Goal: Task Accomplishment & Management: Use online tool/utility

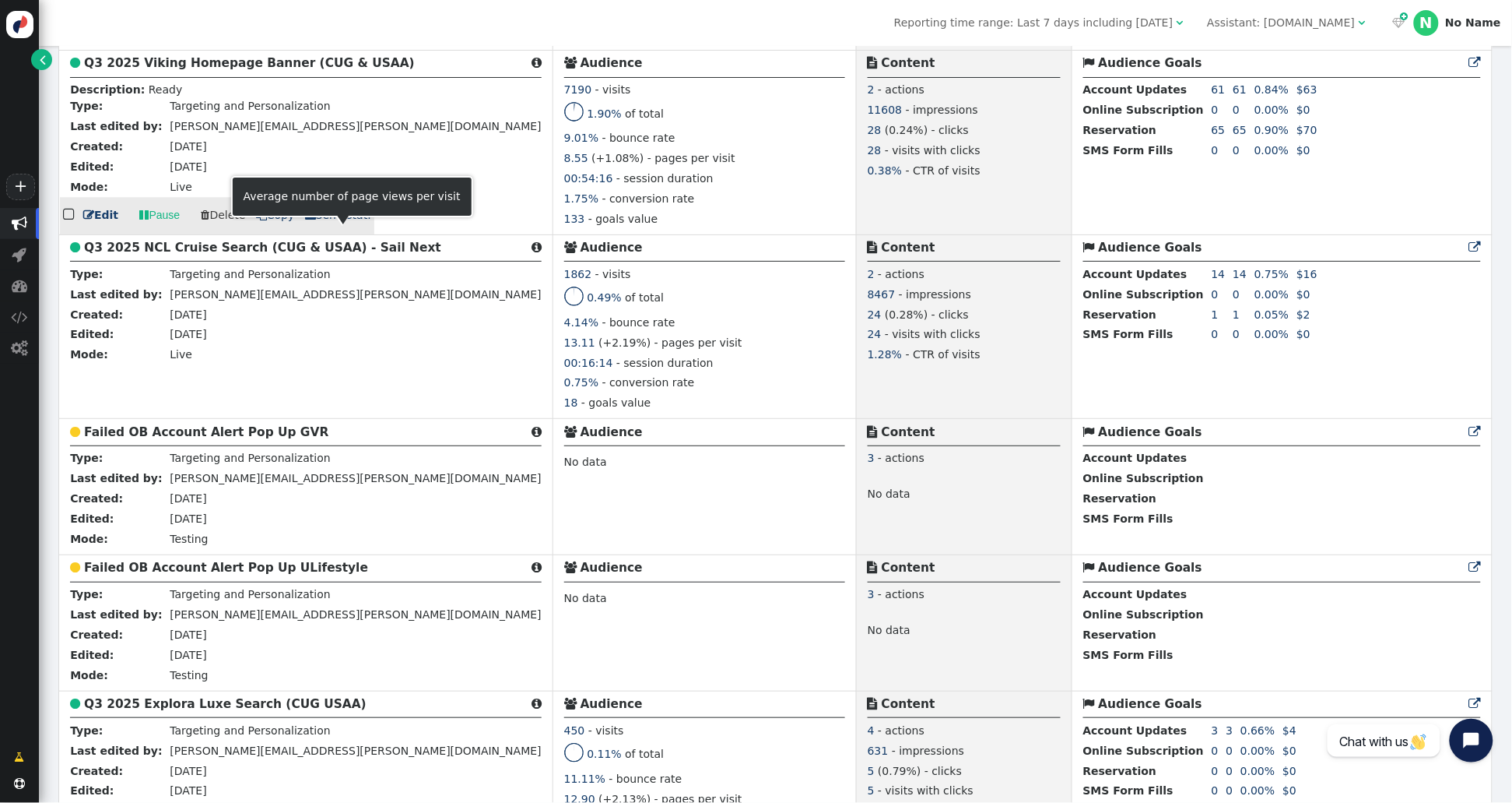
scroll to position [1344, 0]
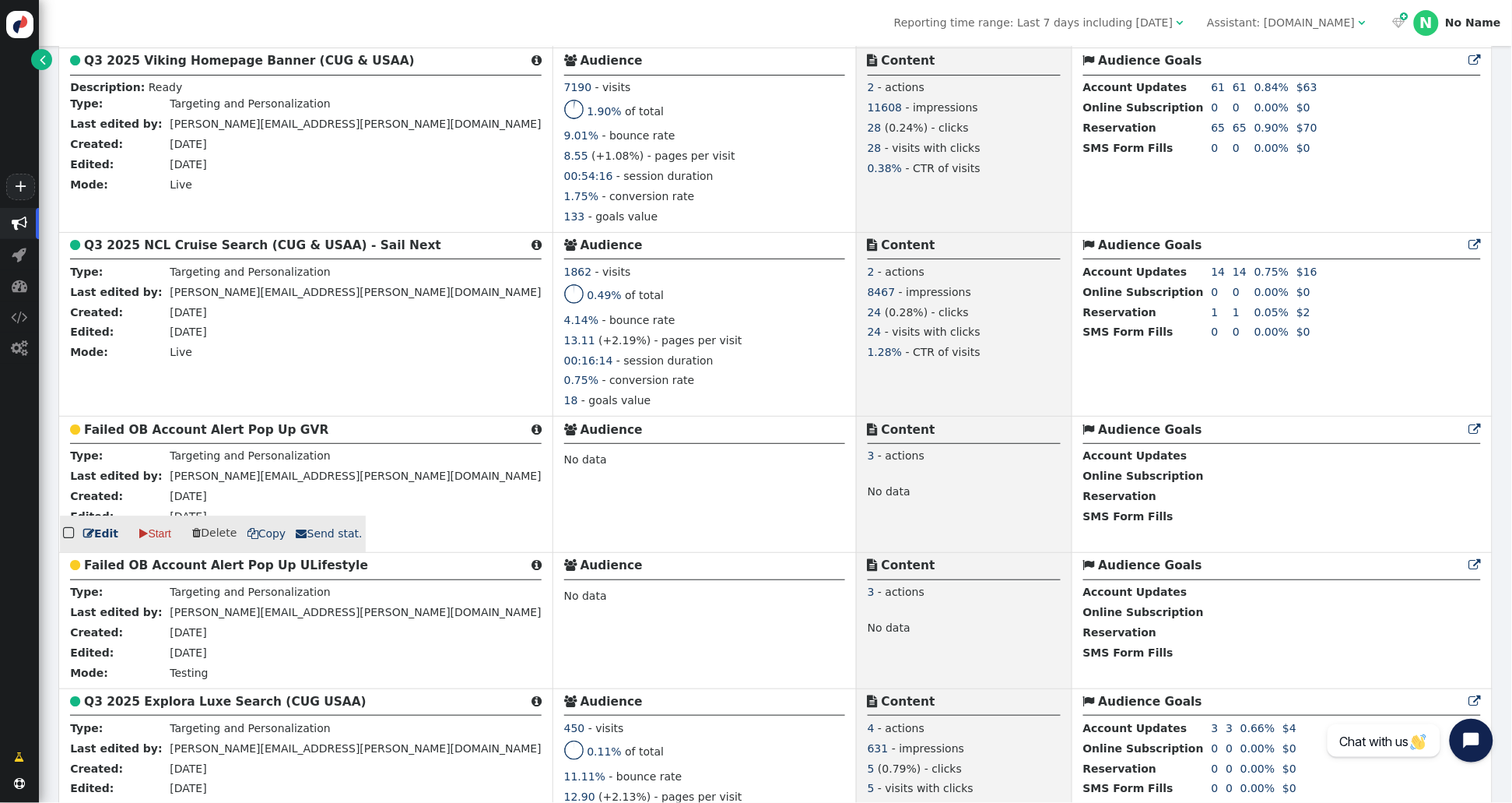
click at [181, 427] on b "Failed OB Account Alert Pop Up GVR" at bounding box center [205, 430] width 244 height 14
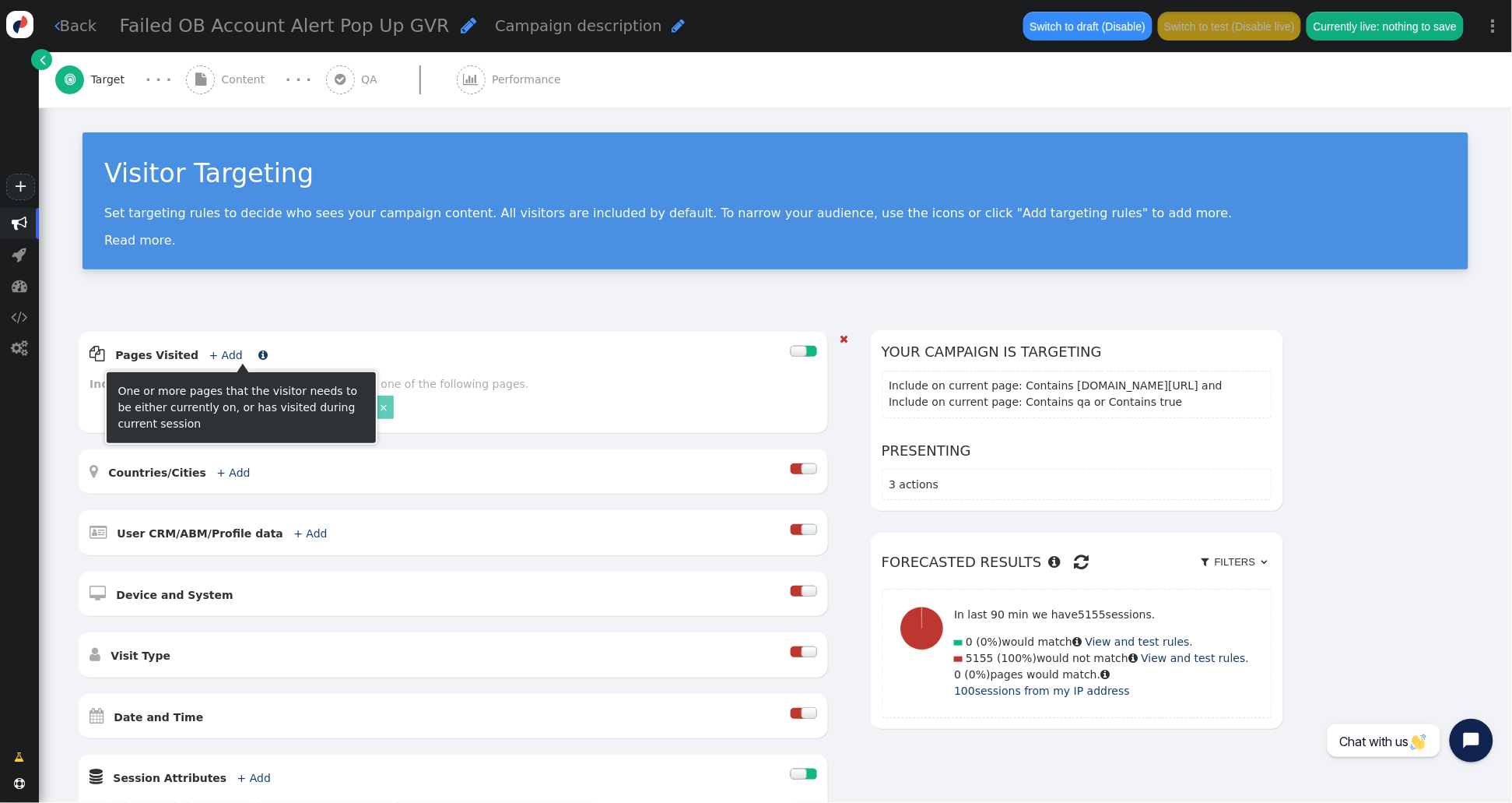
scroll to position [359, 0]
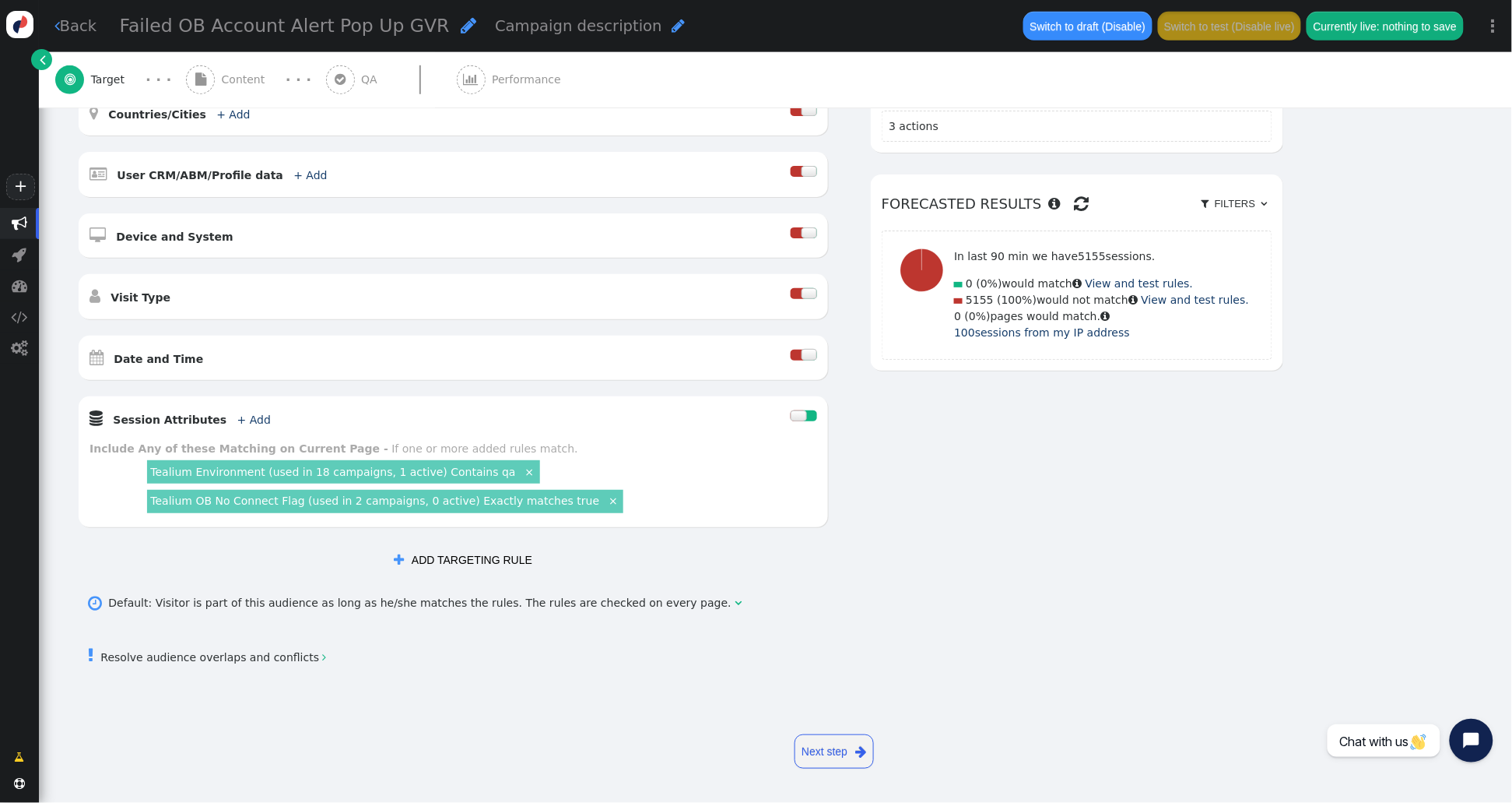
click at [458, 505] on link "Tealium OB No Connect Flag (used in 2 campaigns, 0 active) Exactly matches true" at bounding box center [374, 500] width 449 height 12
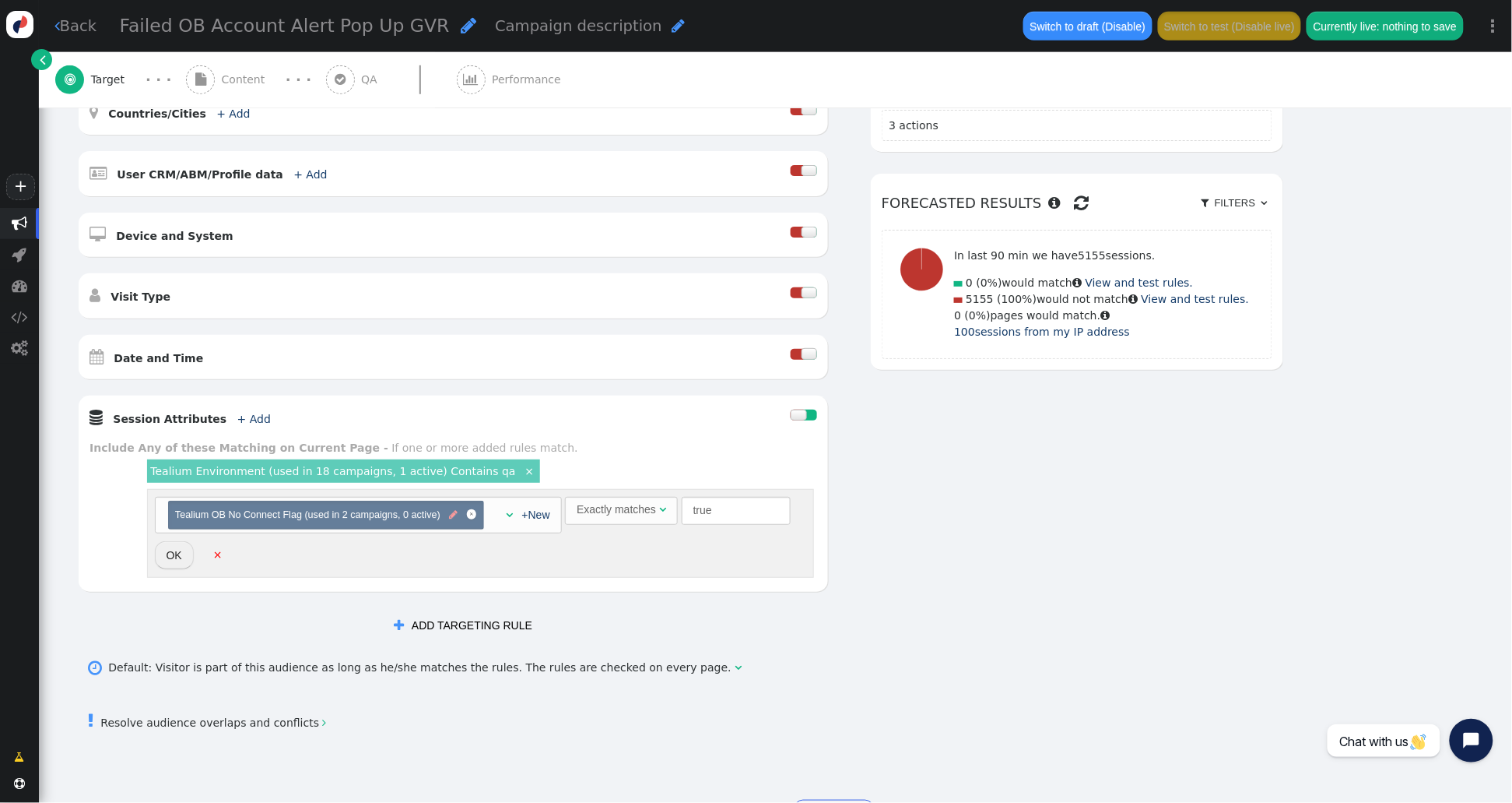
click at [453, 514] on span "" at bounding box center [453, 515] width 9 height 15
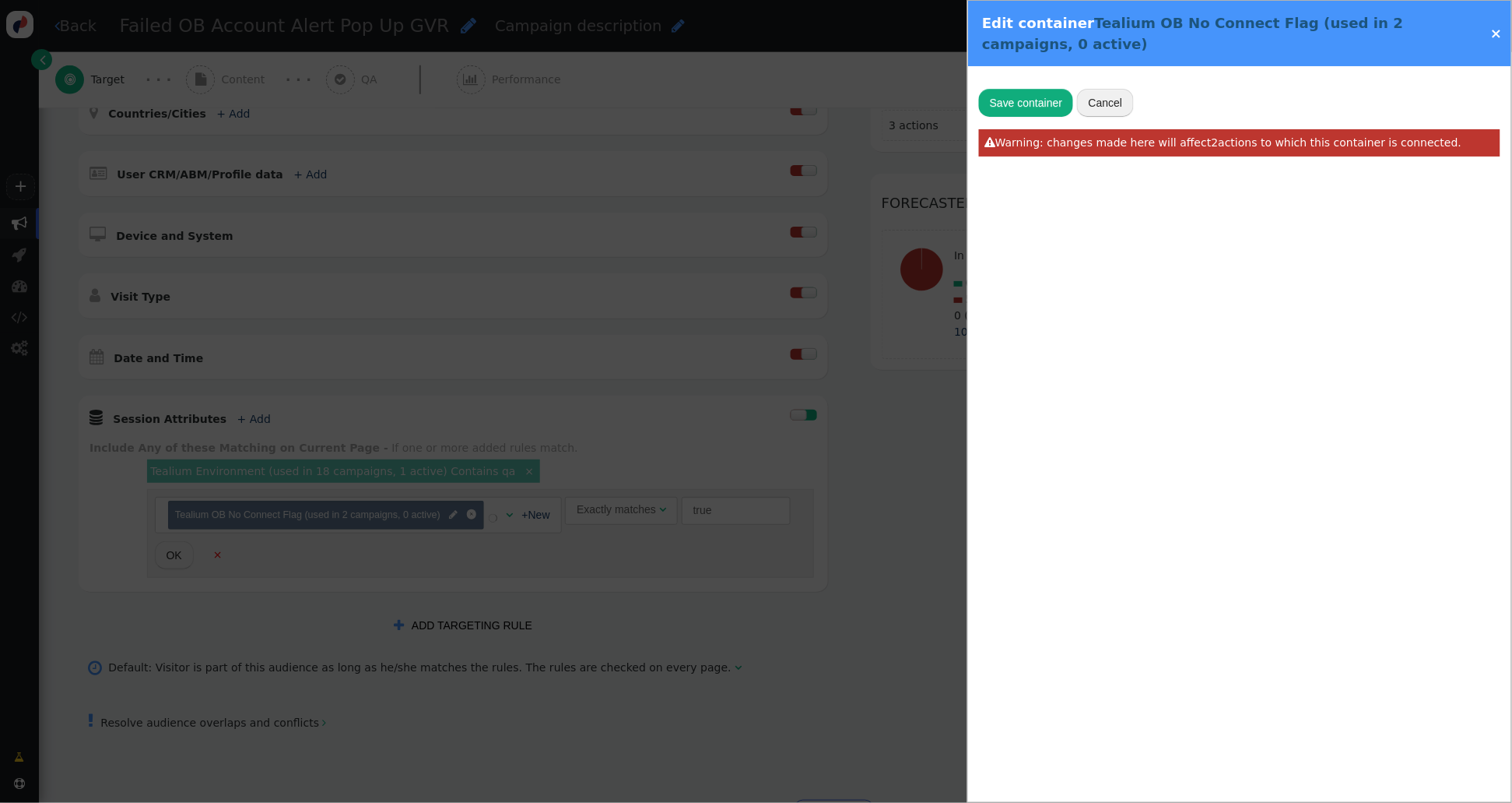
type input "Tealium OB No Connect Flag"
radio input "false"
radio input "true"
type input "utag.data['va.current_visit.flags.20439']"
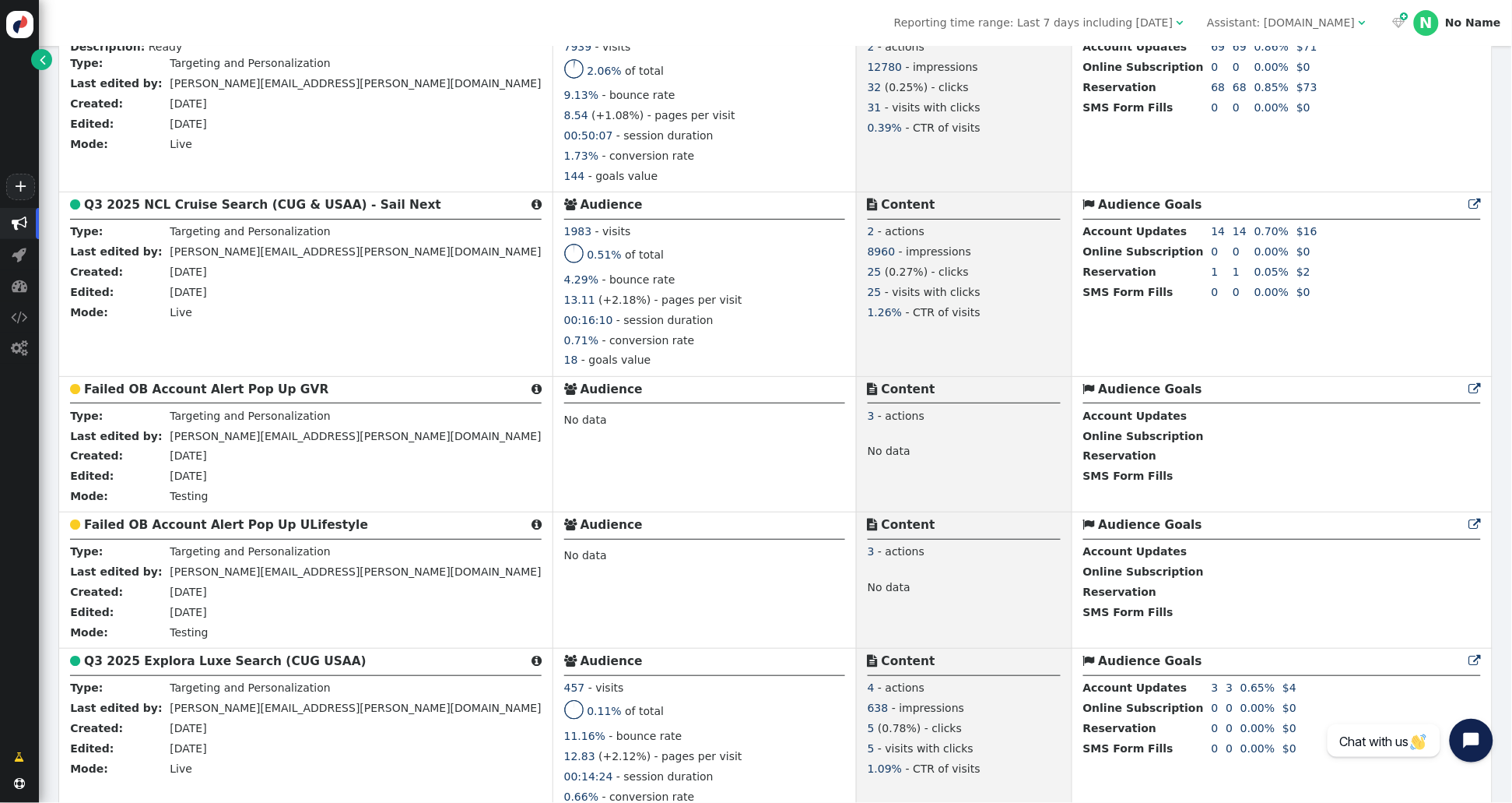
scroll to position [1404, 0]
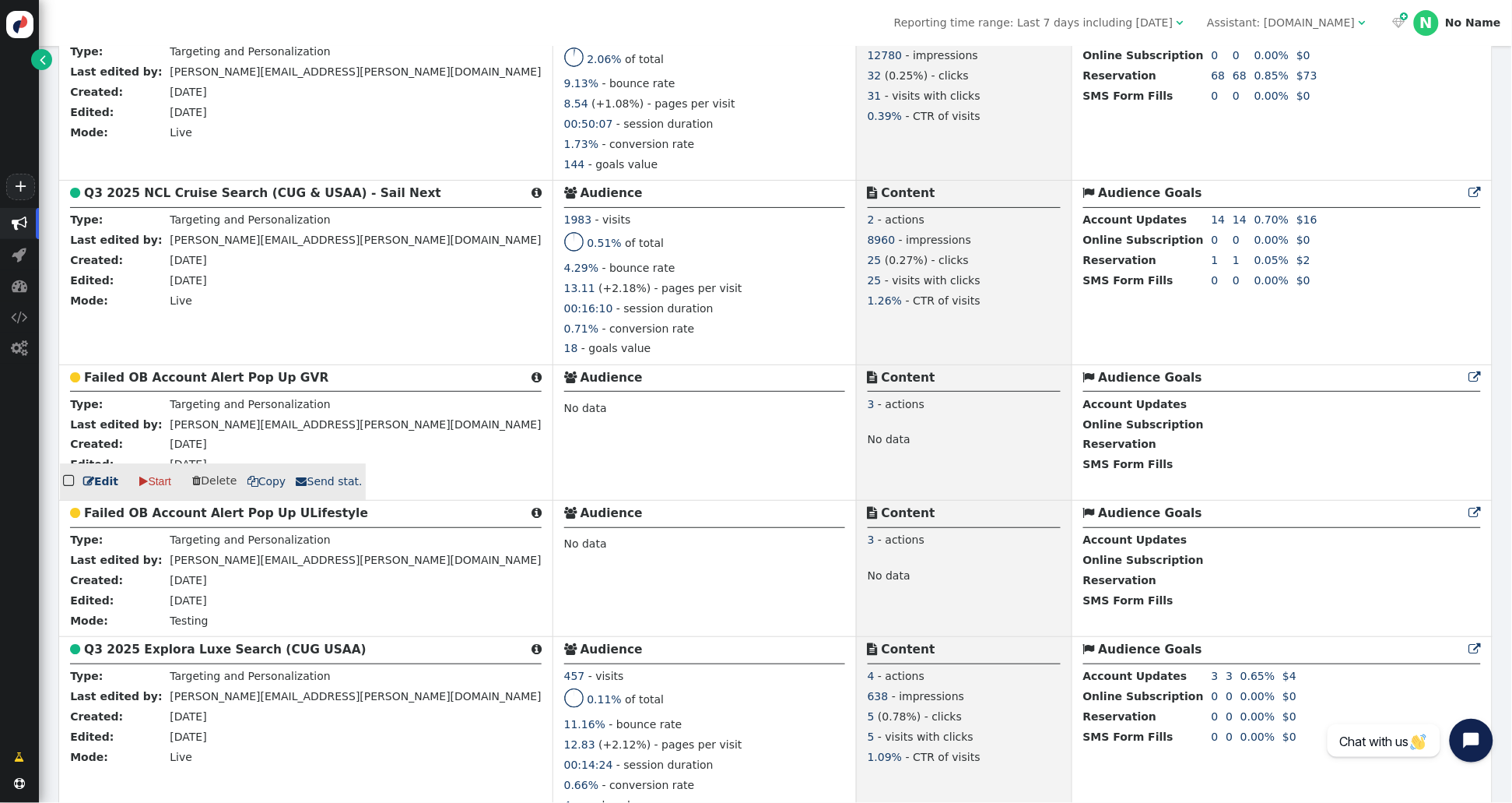
click at [197, 374] on b "Failed OB Account Alert Pop Up GVR" at bounding box center [205, 378] width 244 height 14
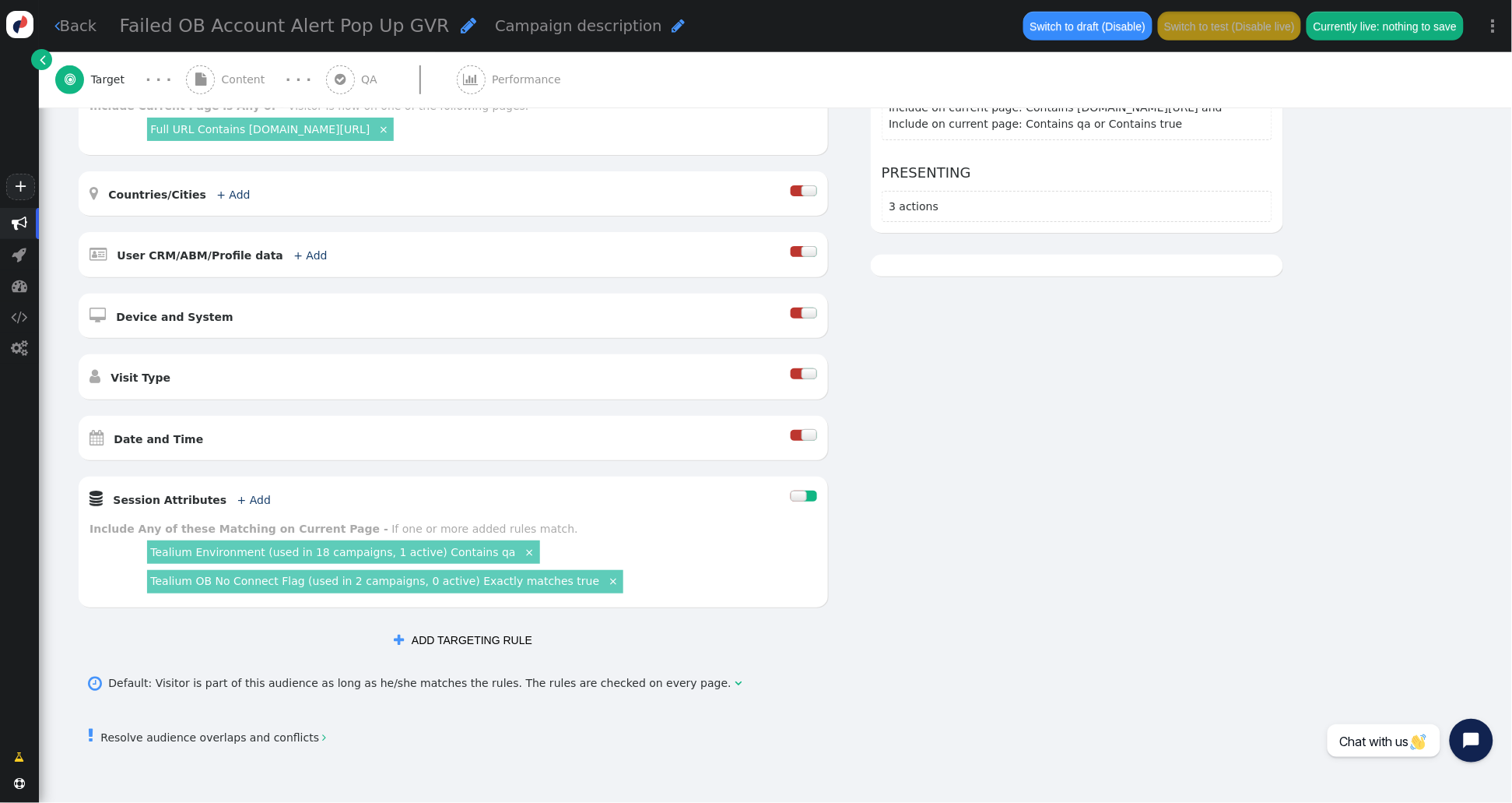
scroll to position [332, 0]
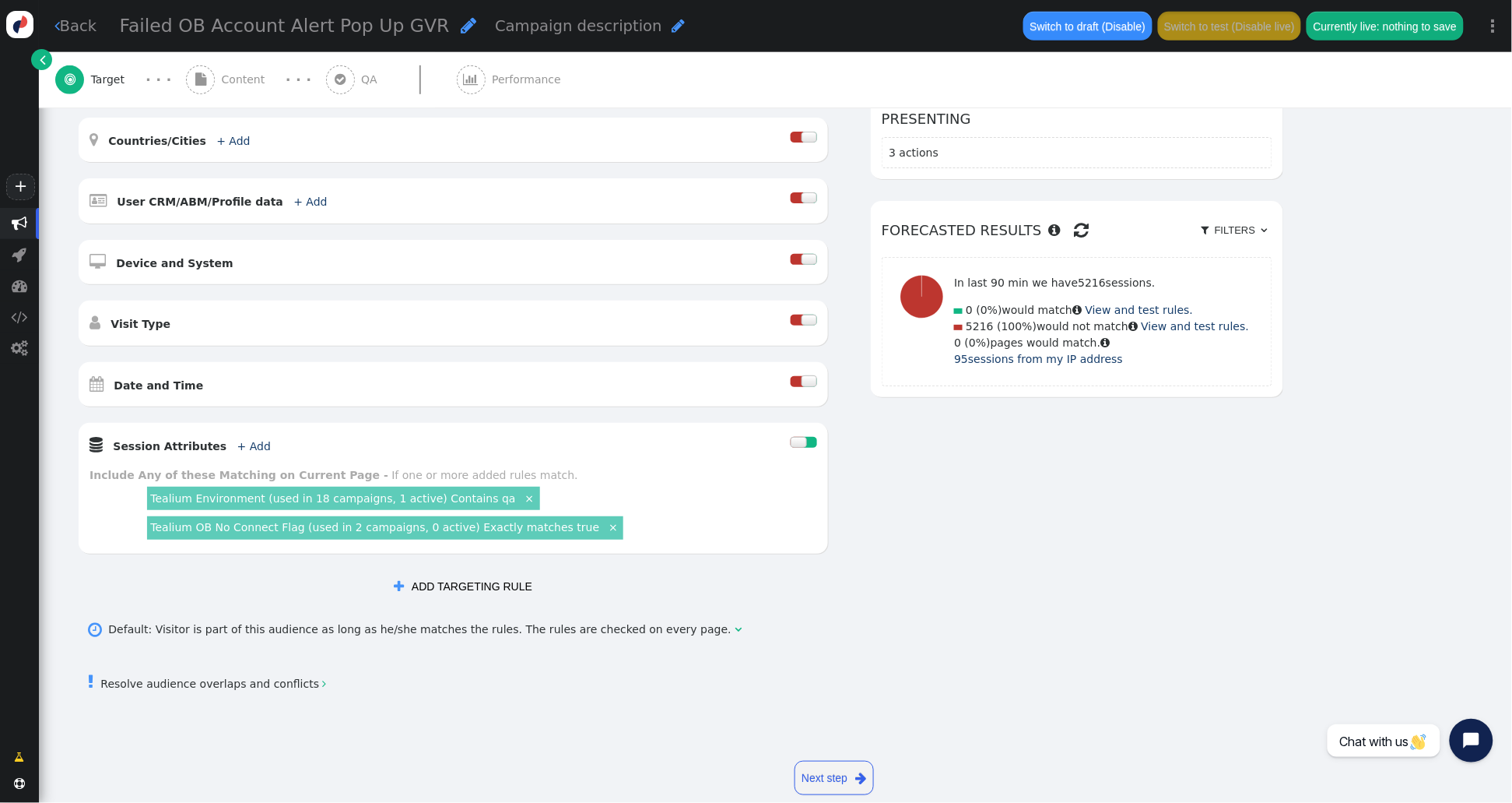
click at [521, 529] on link "Tealium OB No Connect Flag (used in 2 campaigns, 0 active) Exactly matches true" at bounding box center [374, 527] width 449 height 12
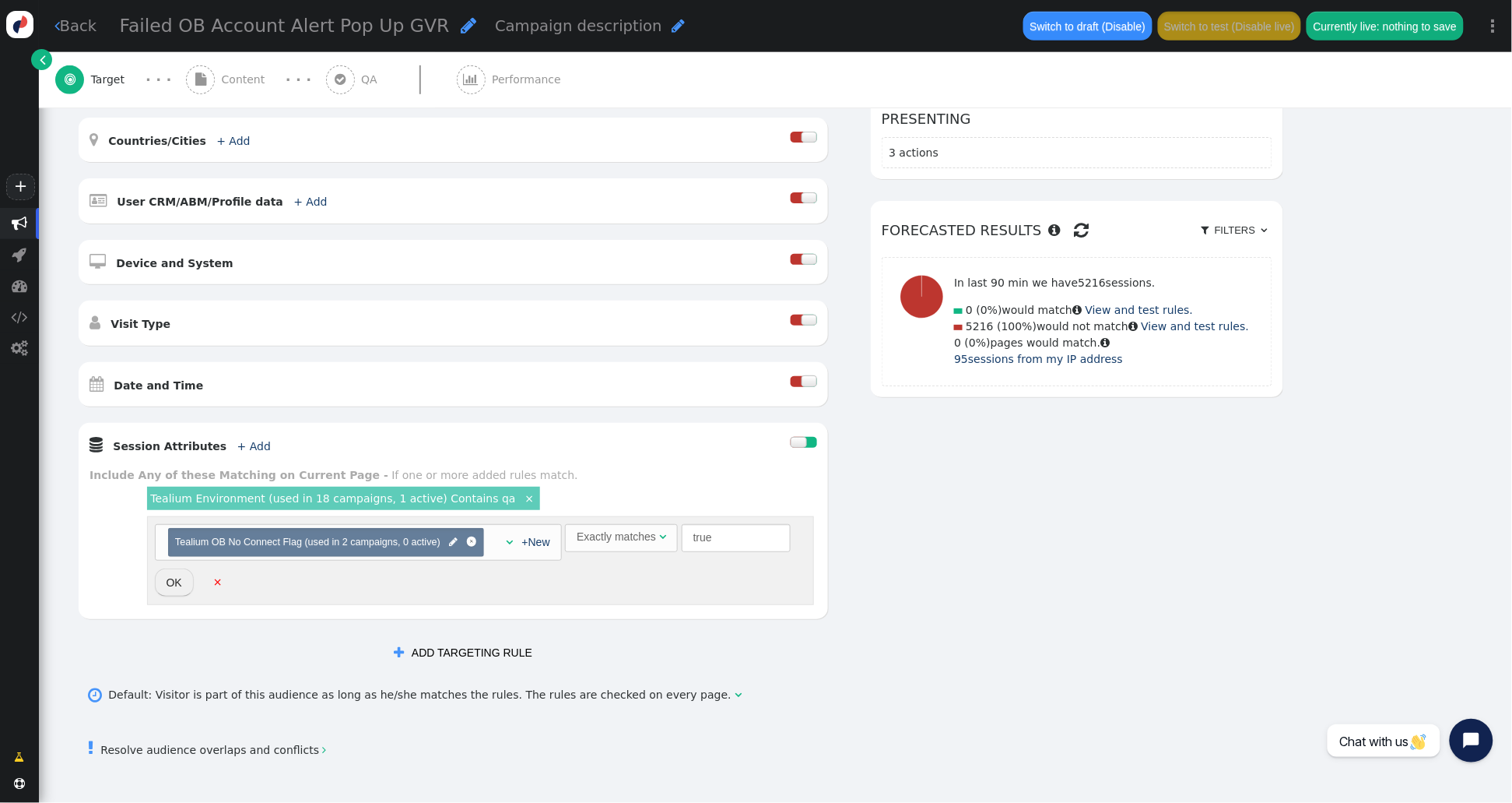
click at [610, 536] on div "Exactly matches" at bounding box center [616, 536] width 79 height 16
click at [997, 433] on div "AND OR XOR AND     Pages Visited + Add  Include Current Page is Any of - V…" at bounding box center [679, 333] width 1206 height 669
click at [170, 589] on button "OK" at bounding box center [174, 582] width 39 height 28
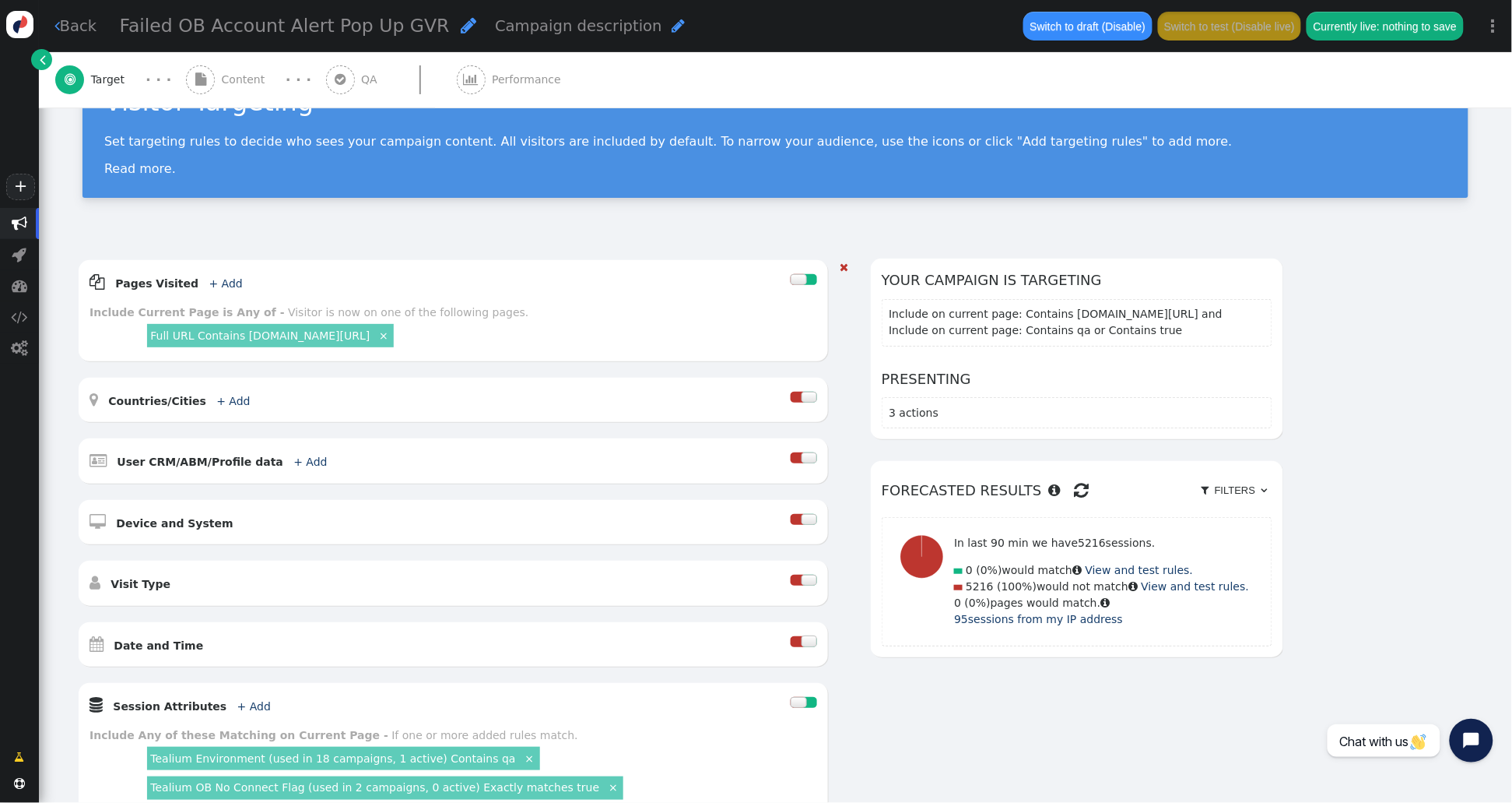
scroll to position [49, 0]
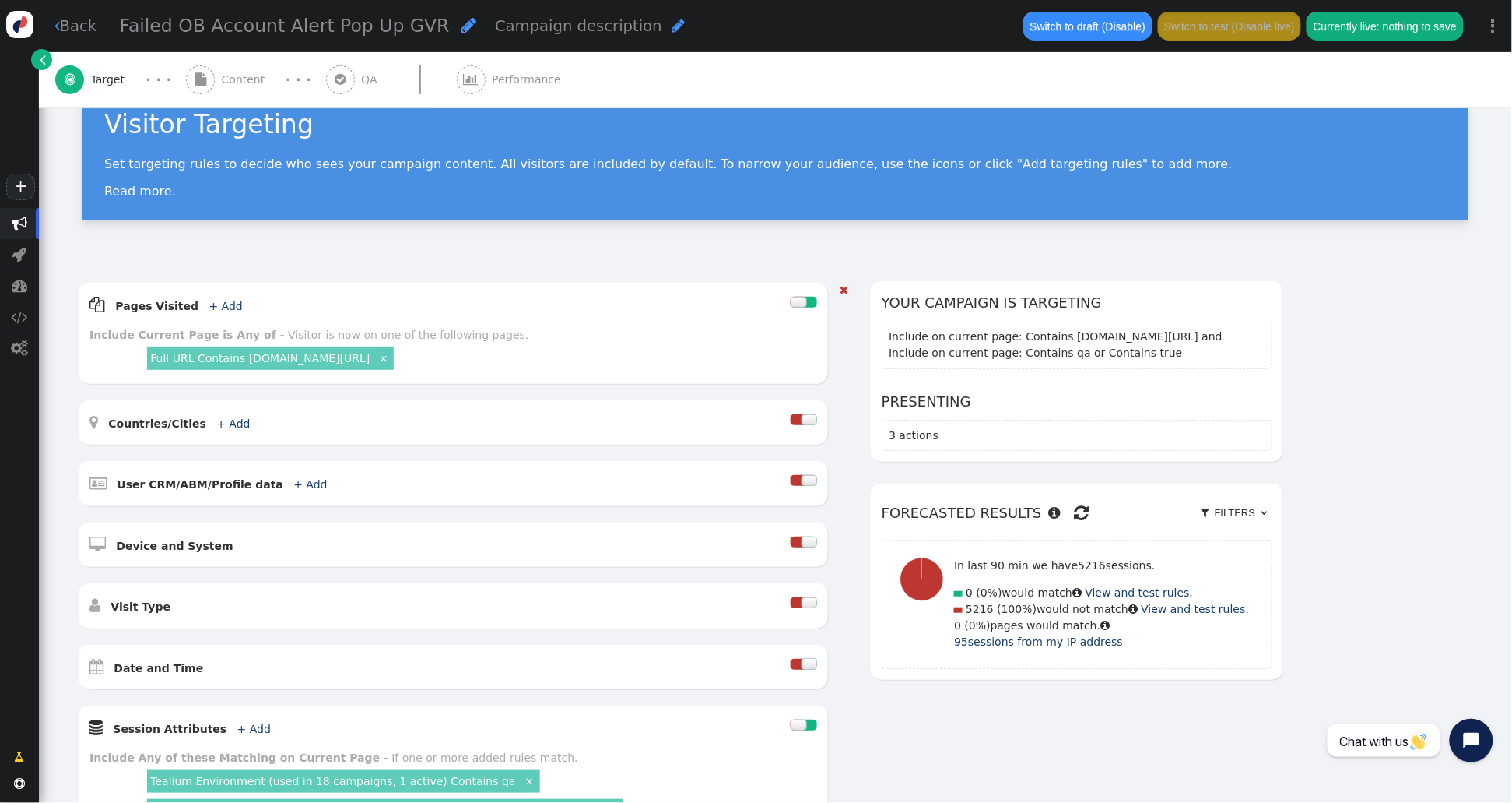
click at [1428, 311] on div "AND OR XOR AND     Pages Visited + Add  Include Current Page is Any of - V…" at bounding box center [775, 583] width 1396 height 604
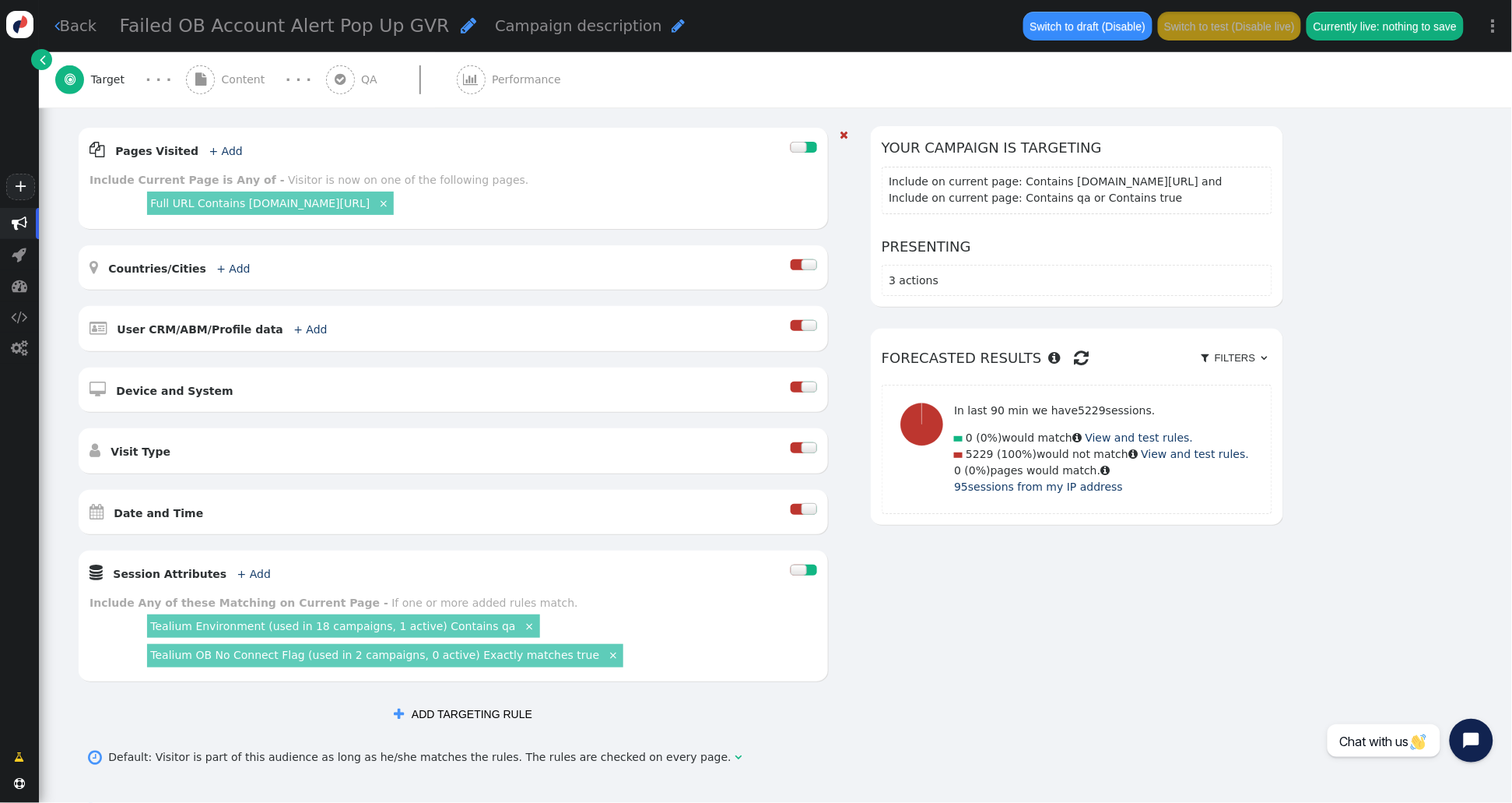
scroll to position [359, 0]
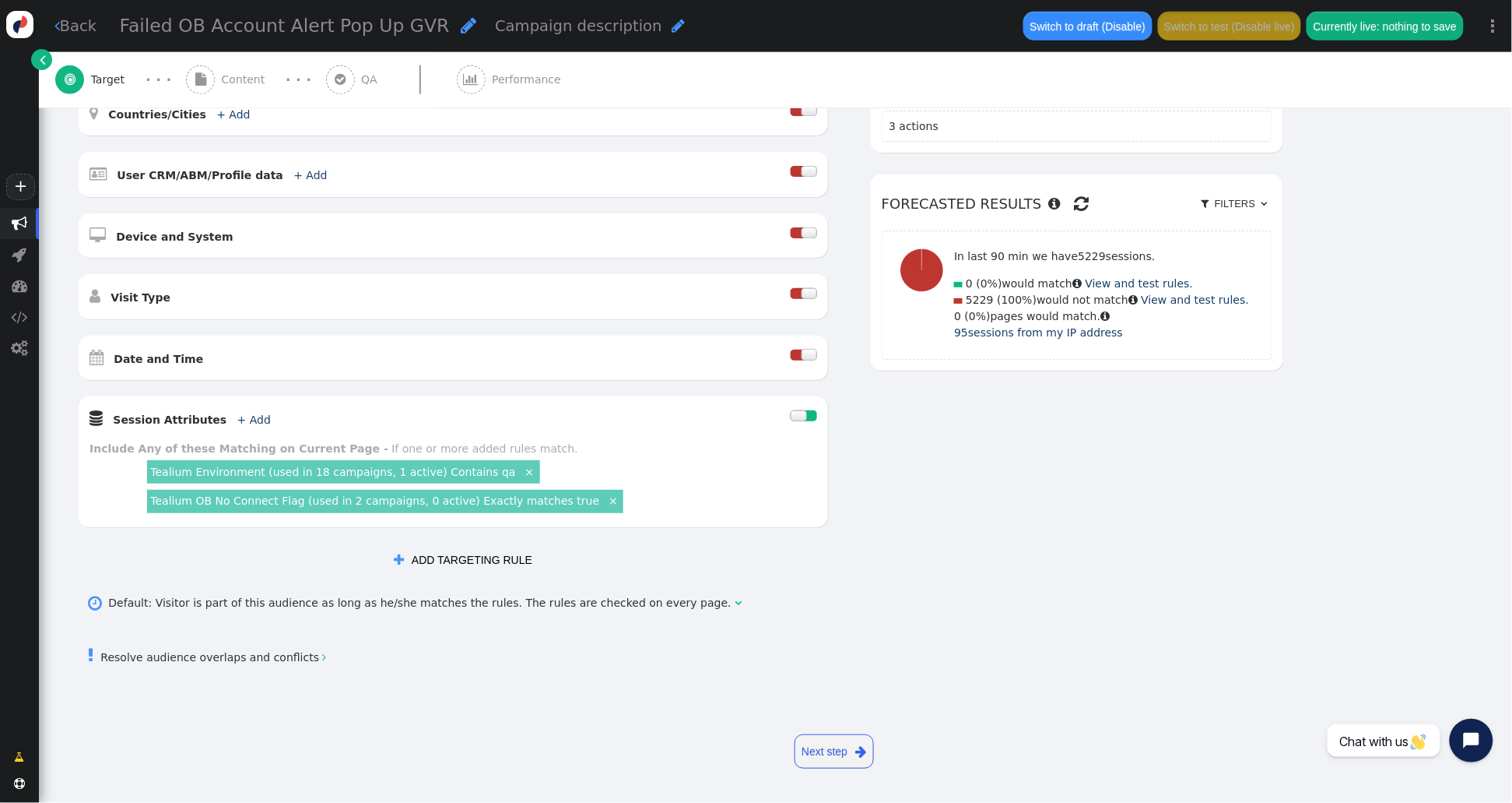
click at [476, 504] on link "Tealium OB No Connect Flag (used in 2 campaigns, 0 active) Exactly matches true" at bounding box center [374, 500] width 449 height 12
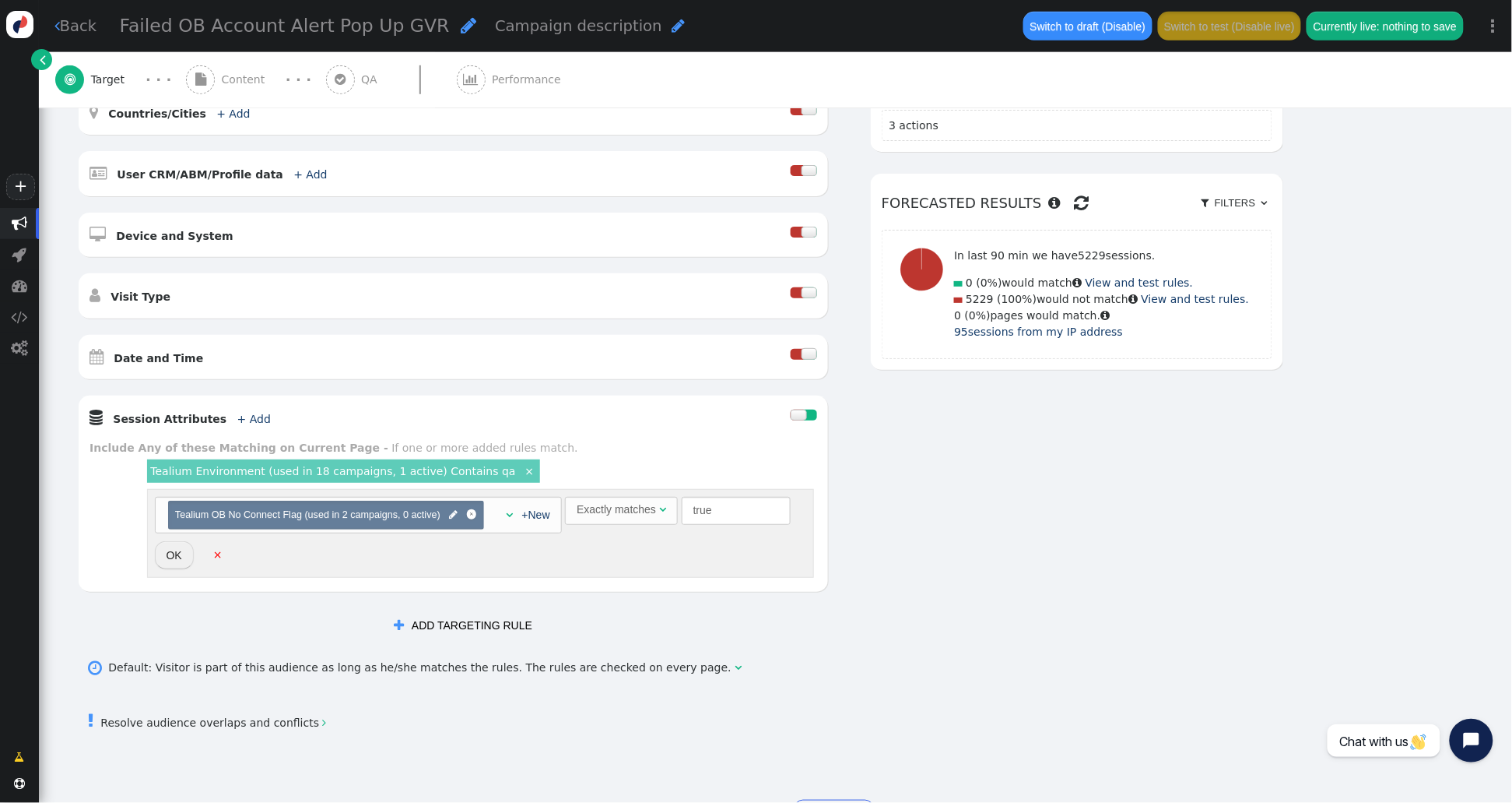
click at [611, 508] on div "Exactly matches" at bounding box center [616, 509] width 79 height 16
click at [171, 560] on button "OK" at bounding box center [174, 555] width 39 height 28
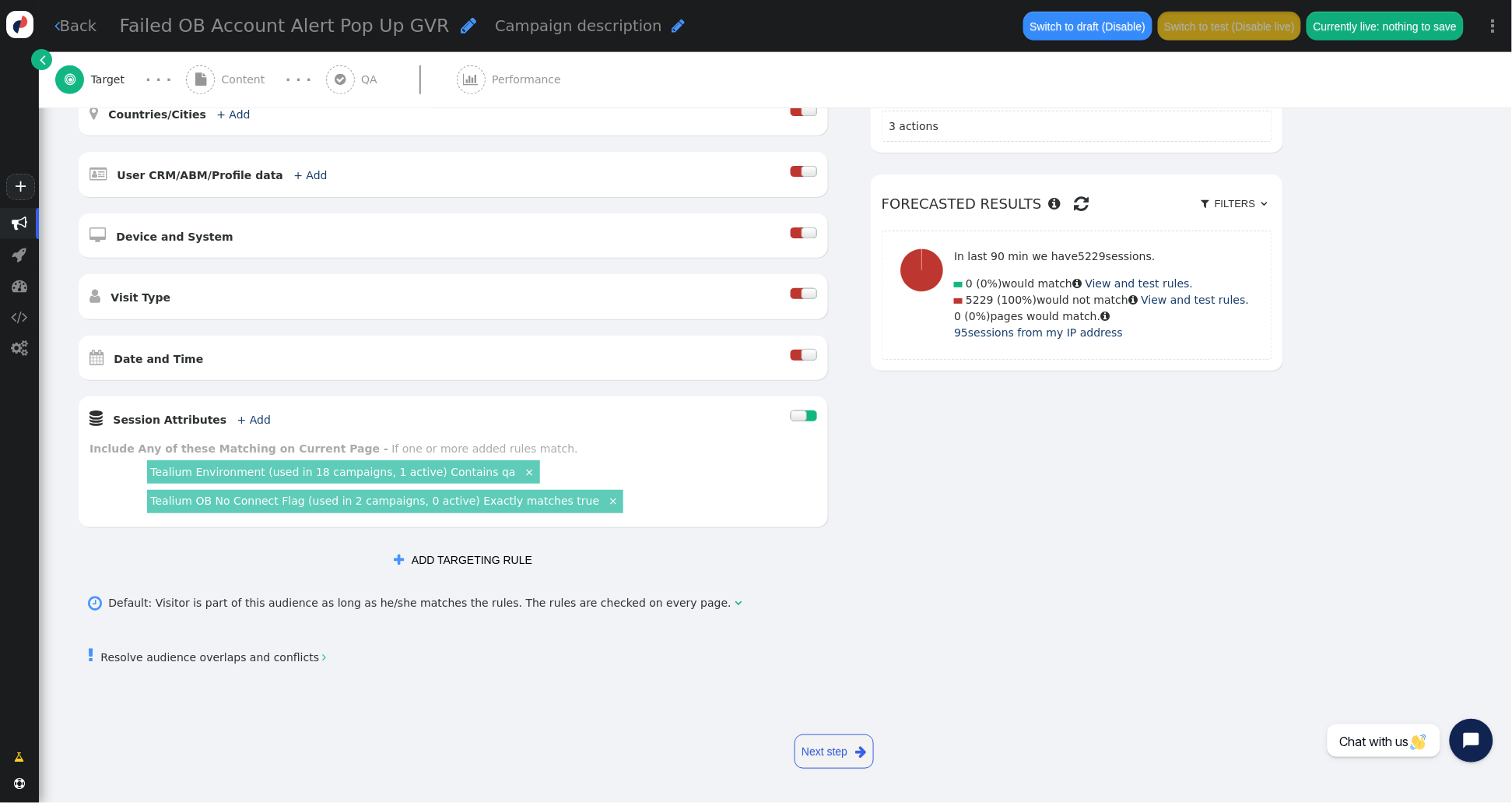
click at [1001, 488] on div "AND OR XOR AND     Pages Visited + Add  Include Current Page is Any of - V…" at bounding box center [679, 274] width 1206 height 604
click at [447, 505] on link "Tealium OB No Connect Flag (used in 2 campaigns, 0 active) Exactly matches true" at bounding box center [374, 500] width 449 height 12
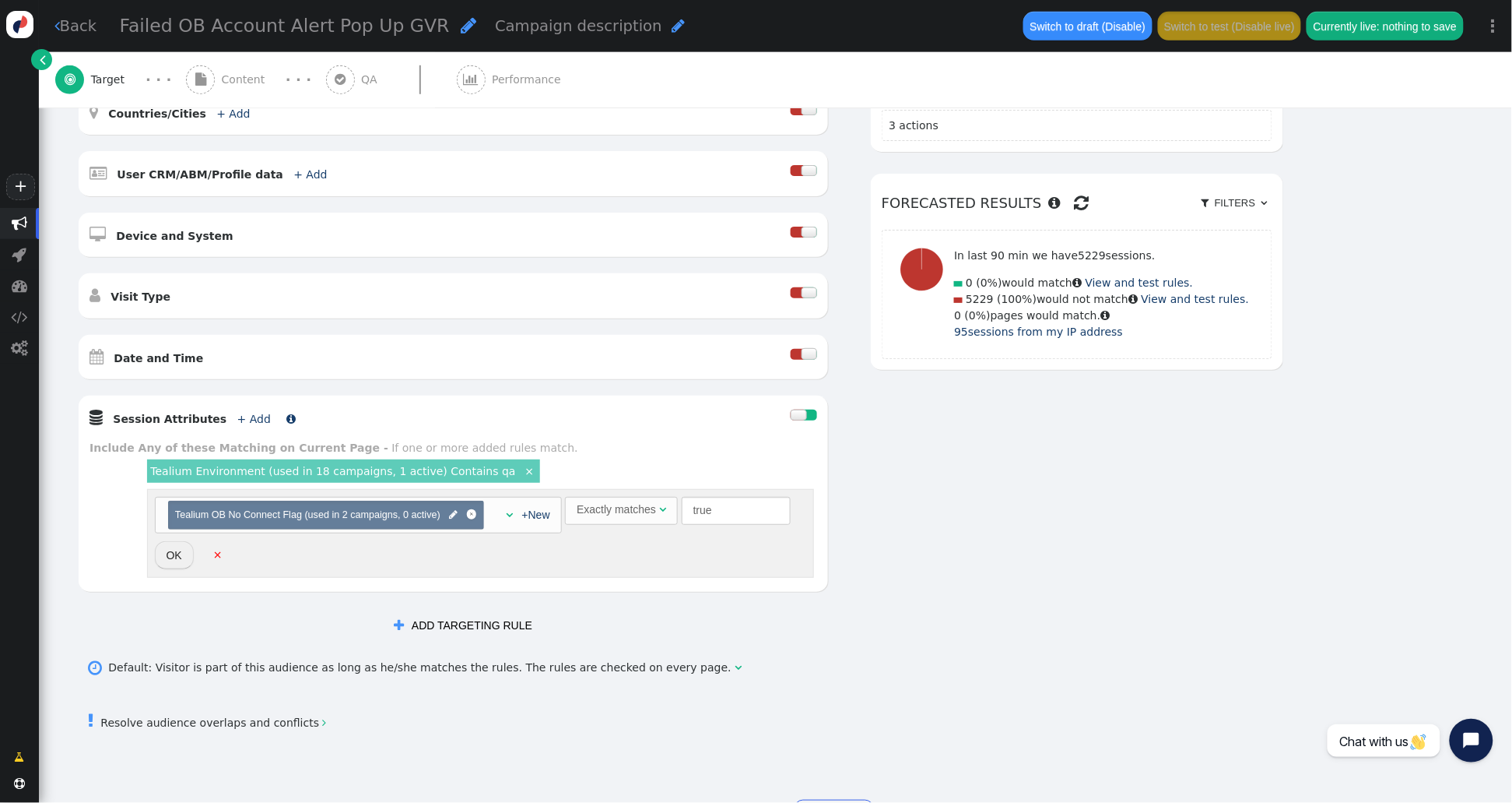
click at [240, 419] on link "+ Add" at bounding box center [253, 418] width 34 height 12
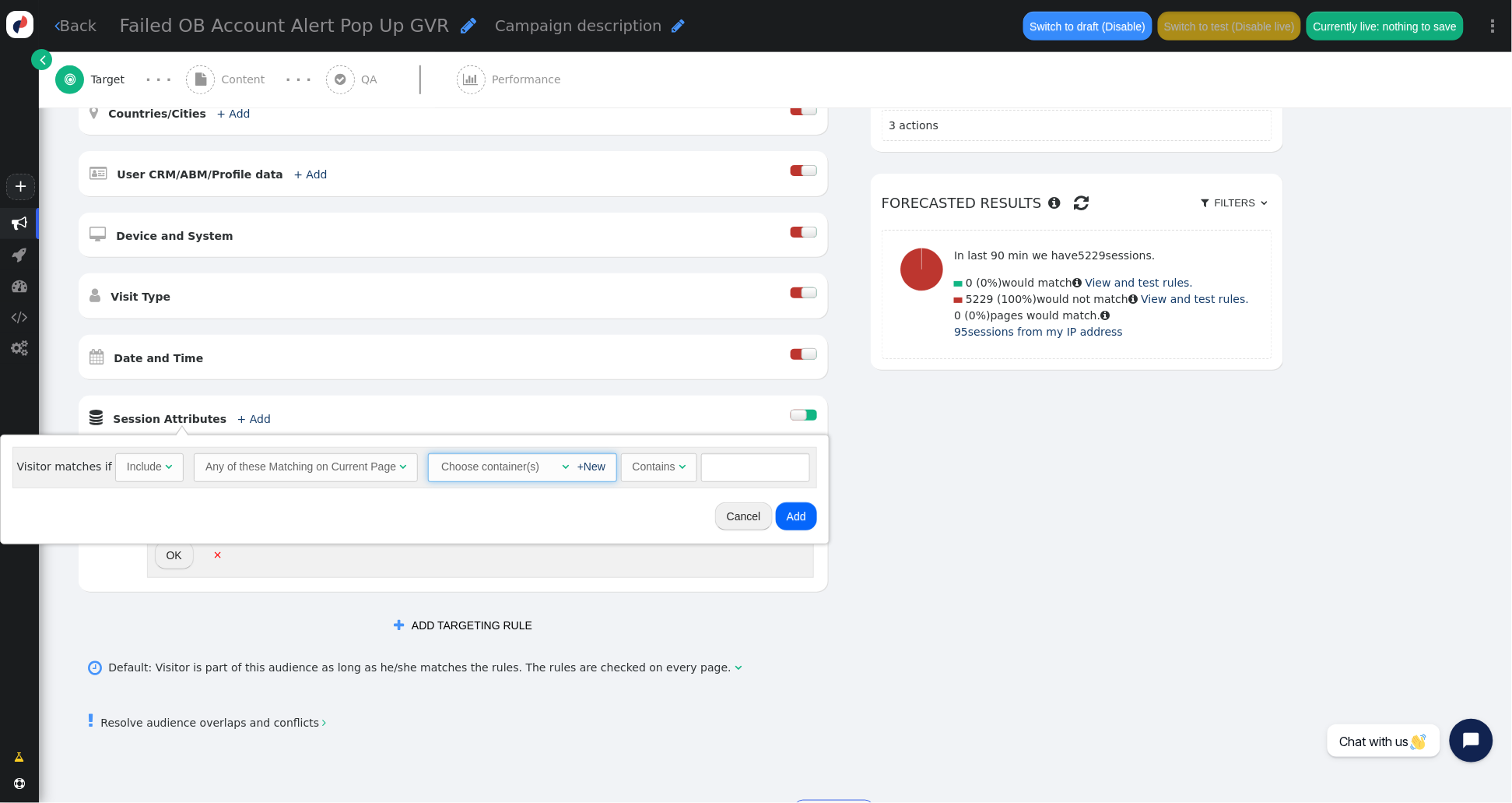
click at [562, 468] on span "" at bounding box center [565, 466] width 7 height 11
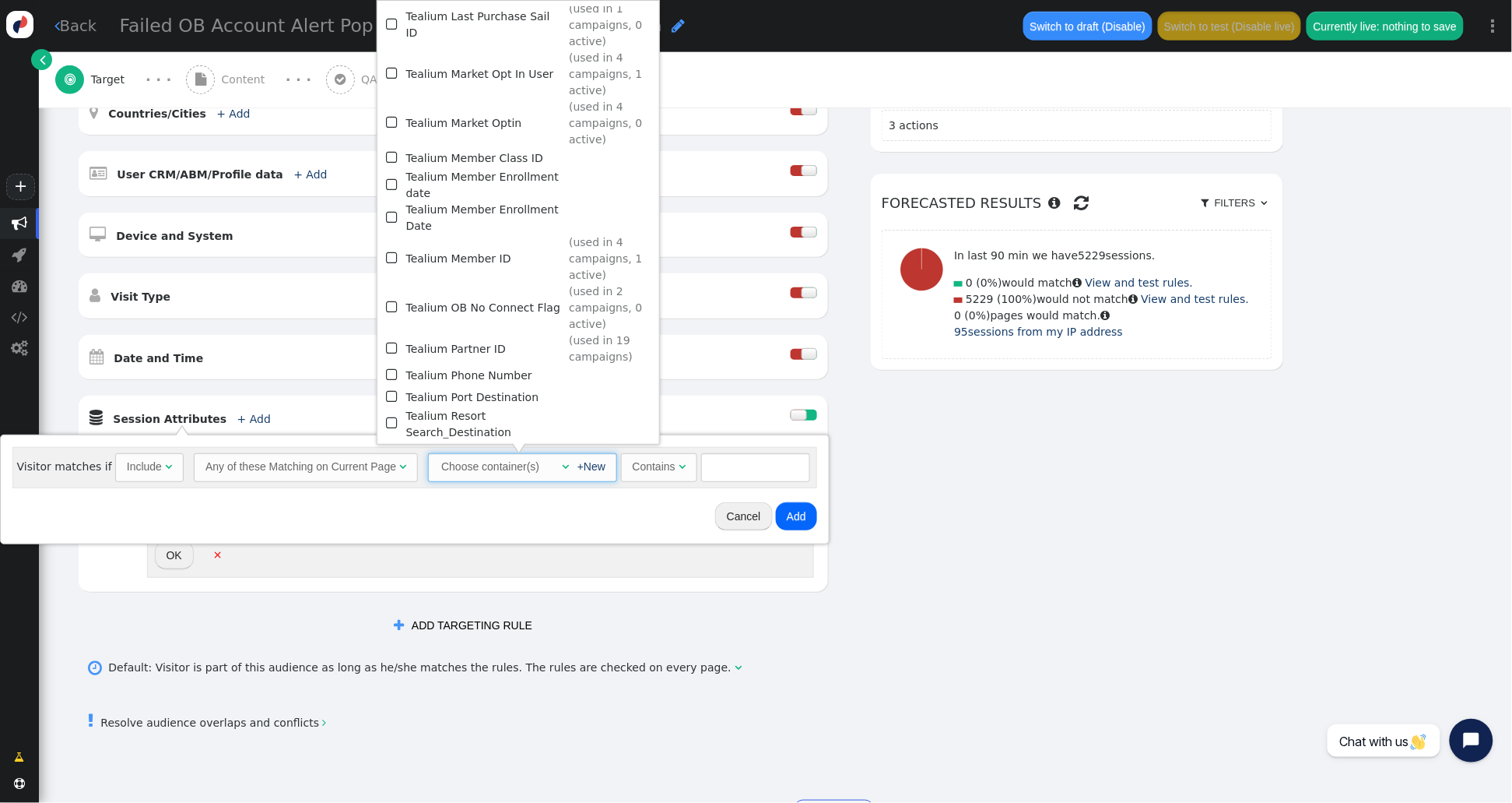
scroll to position [1676, 0]
click at [386, 299] on span "" at bounding box center [393, 310] width 14 height 21
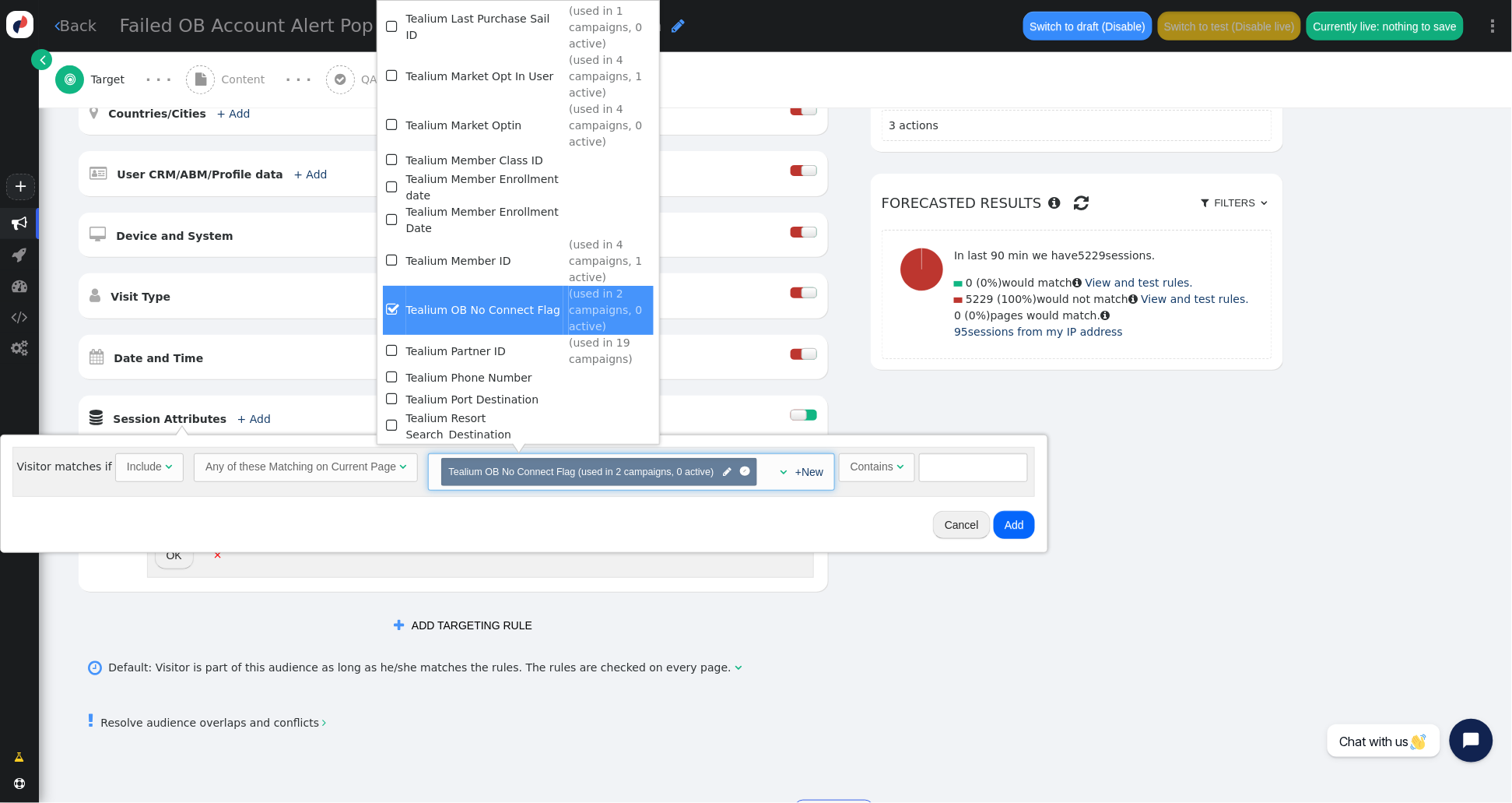
click at [876, 504] on div "Cancel Add" at bounding box center [523, 524] width 1035 height 44
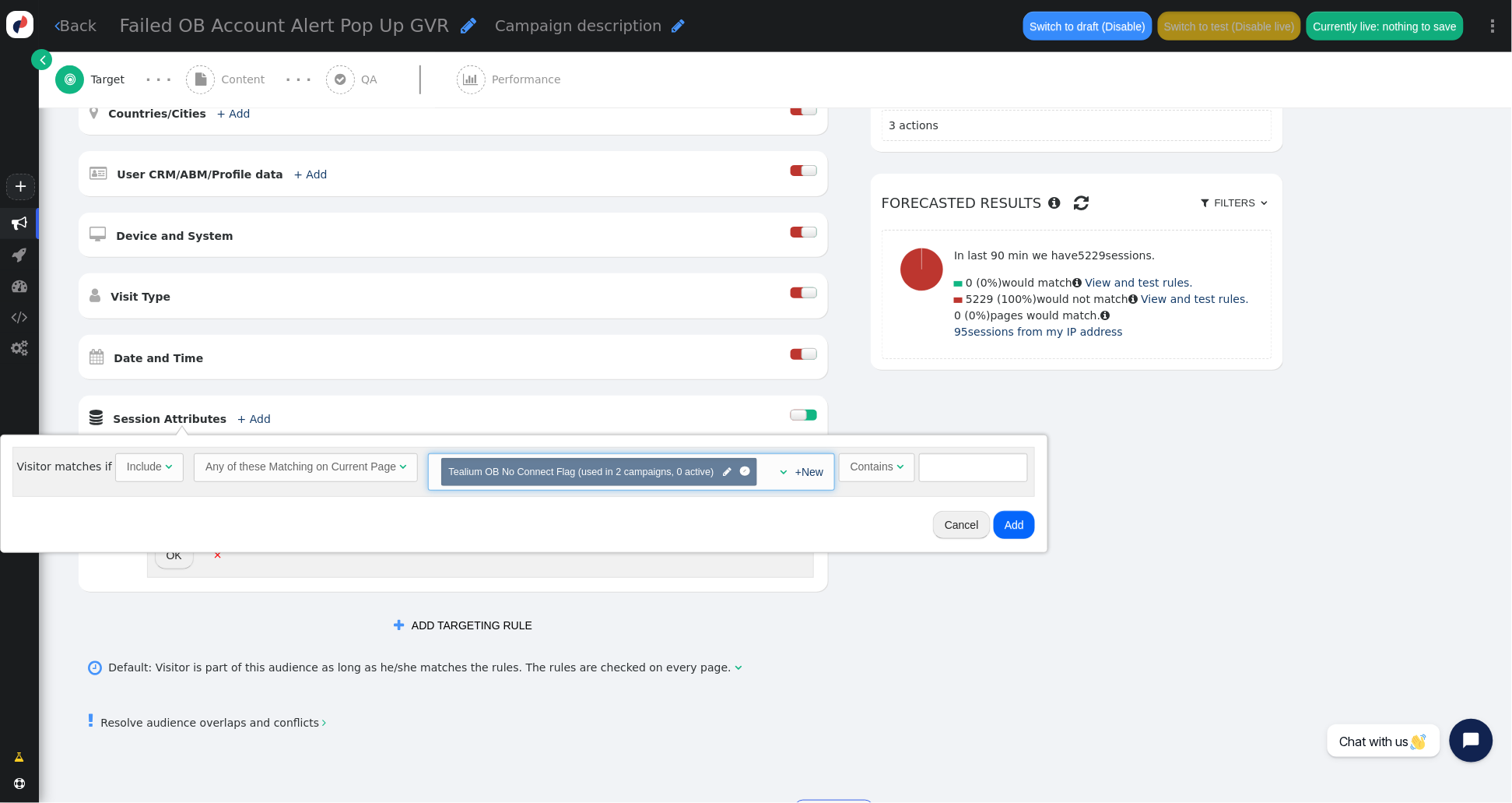
click at [878, 469] on div "Contains" at bounding box center [872, 467] width 43 height 16
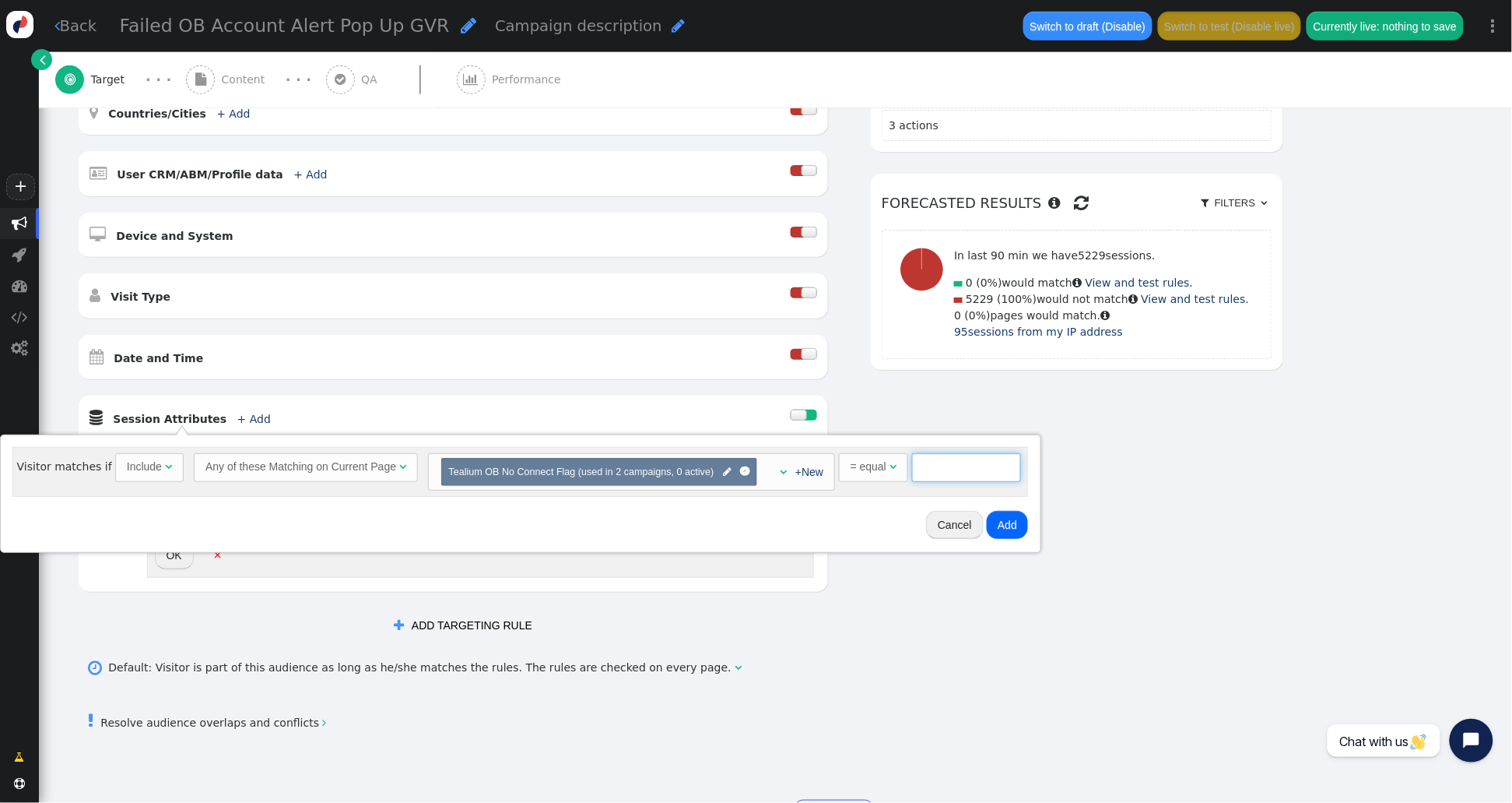
click at [942, 472] on input "text" at bounding box center [966, 467] width 109 height 28
type input "true"
click at [1010, 528] on button "Add" at bounding box center [1008, 524] width 41 height 28
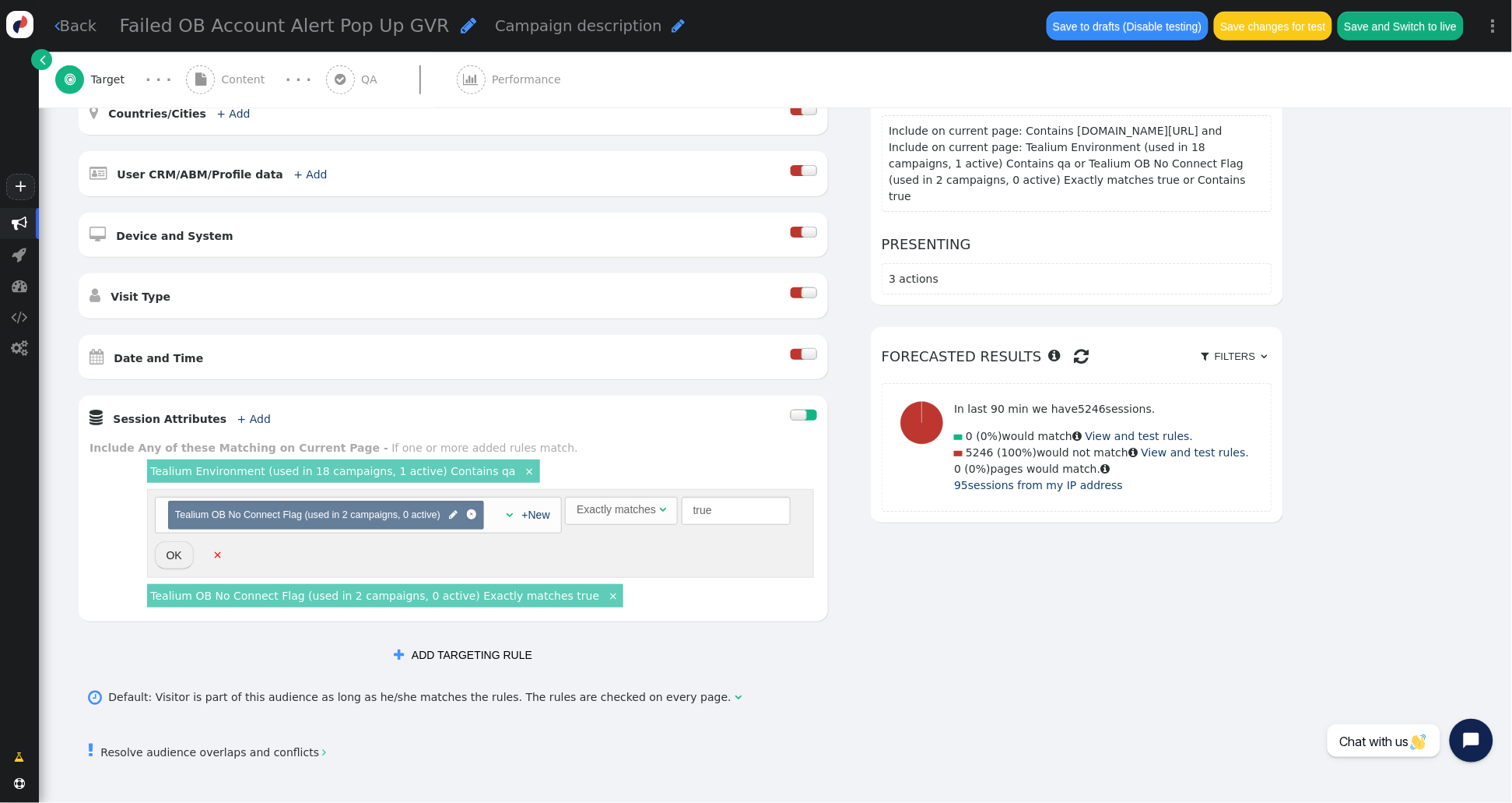
click at [221, 556] on link "×" at bounding box center [218, 554] width 14 height 14
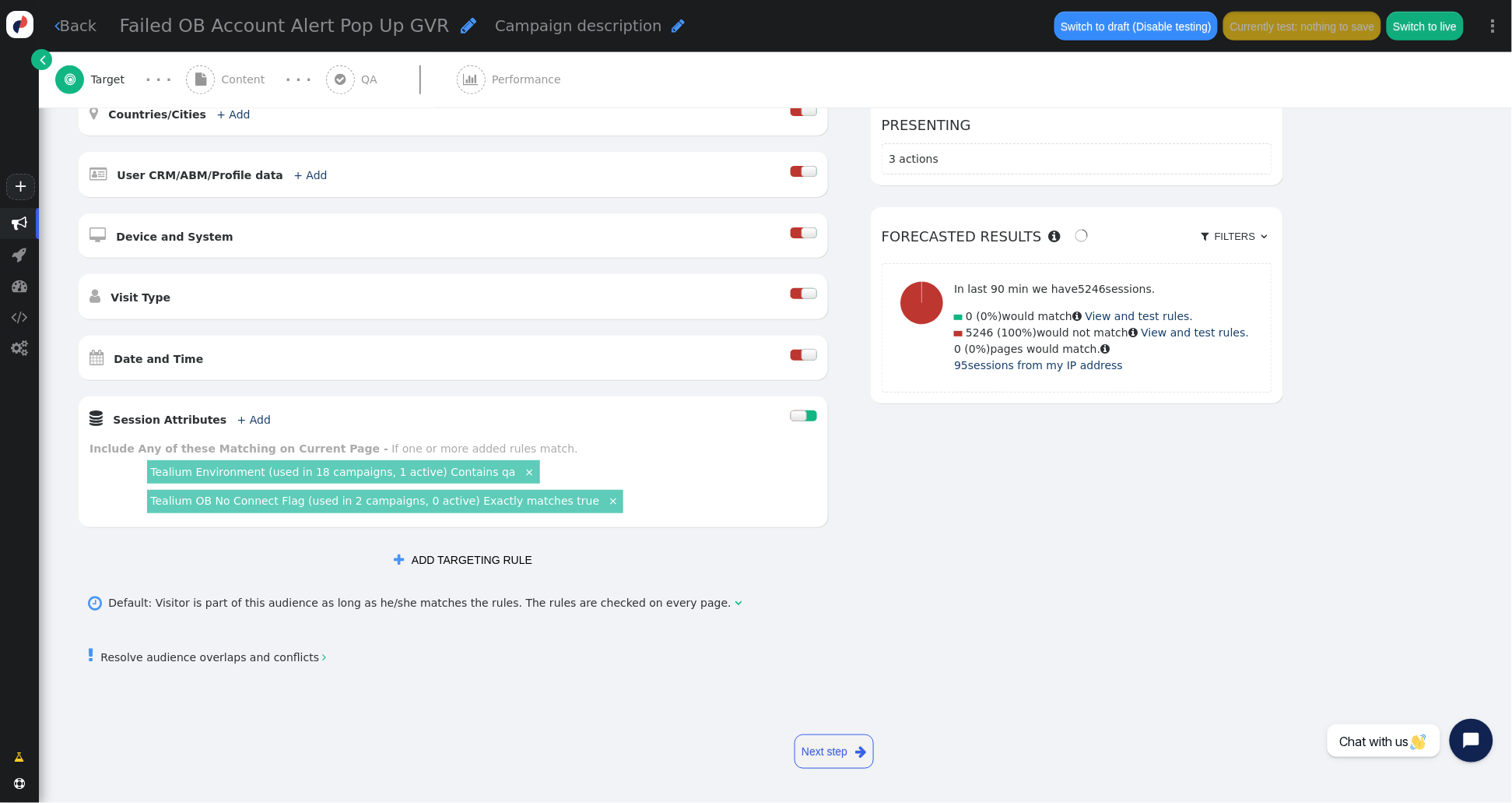
click at [264, 499] on link "Tealium OB No Connect Flag (used in 2 campaigns, 0 active) Exactly matches true" at bounding box center [374, 500] width 449 height 12
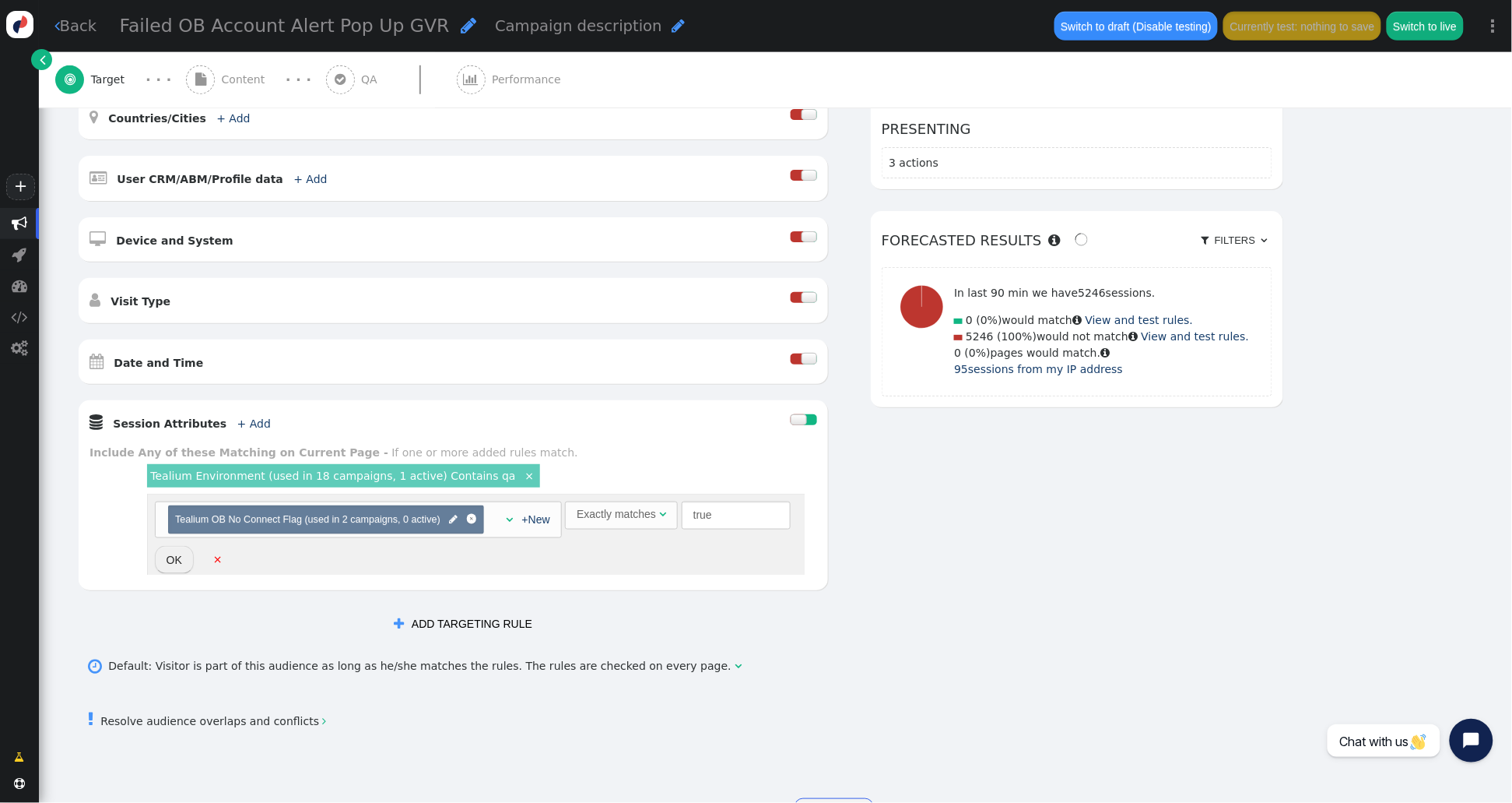
scroll to position [359, 0]
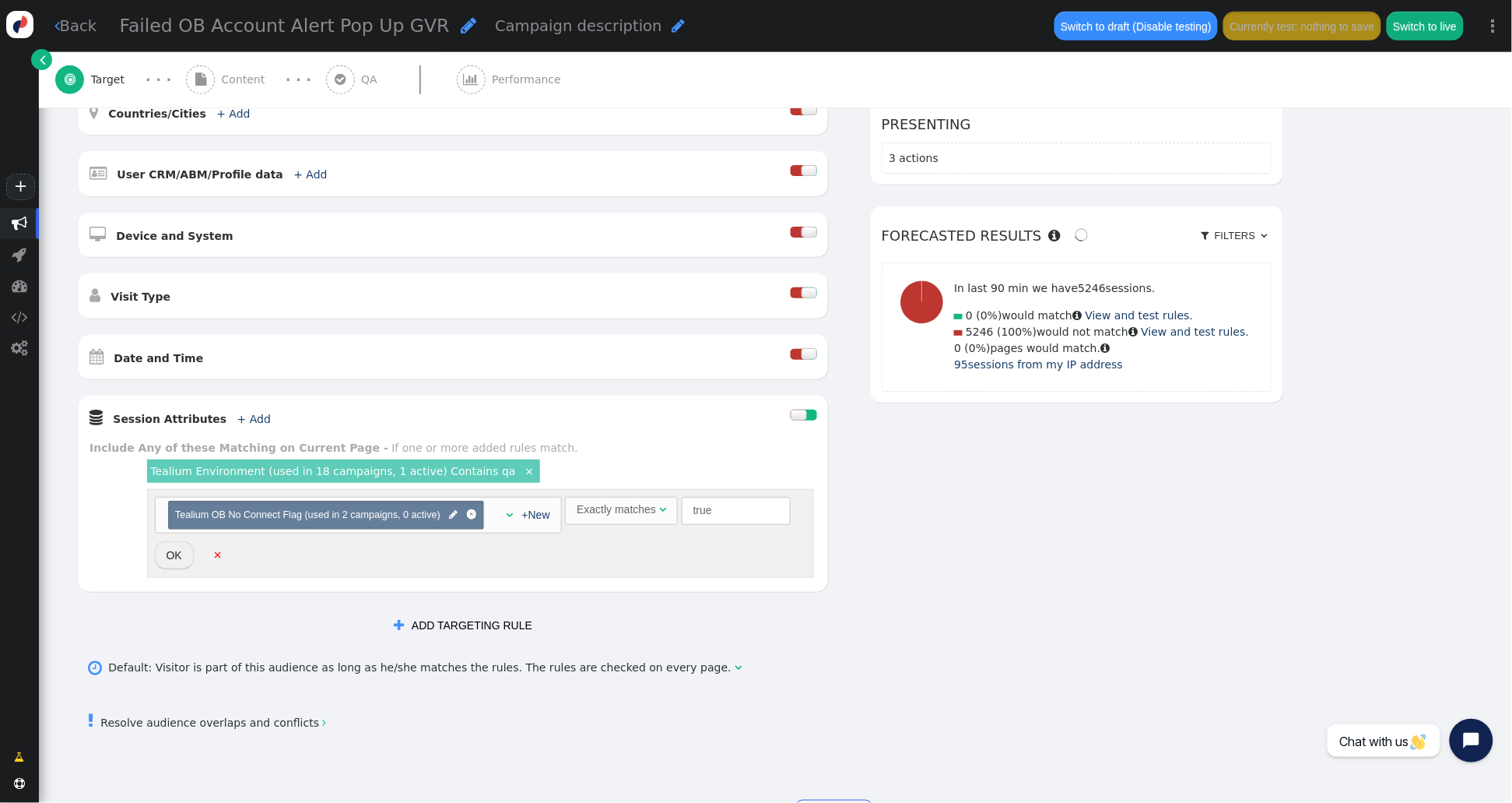
click at [617, 512] on div "Exactly matches" at bounding box center [616, 509] width 79 height 16
click at [643, 513] on div "Exactly matches" at bounding box center [616, 509] width 79 height 16
click at [861, 622] on div "AND OR XOR AND     Pages Visited + Add  Include Current Page is Any of - V…" at bounding box center [679, 306] width 1206 height 669
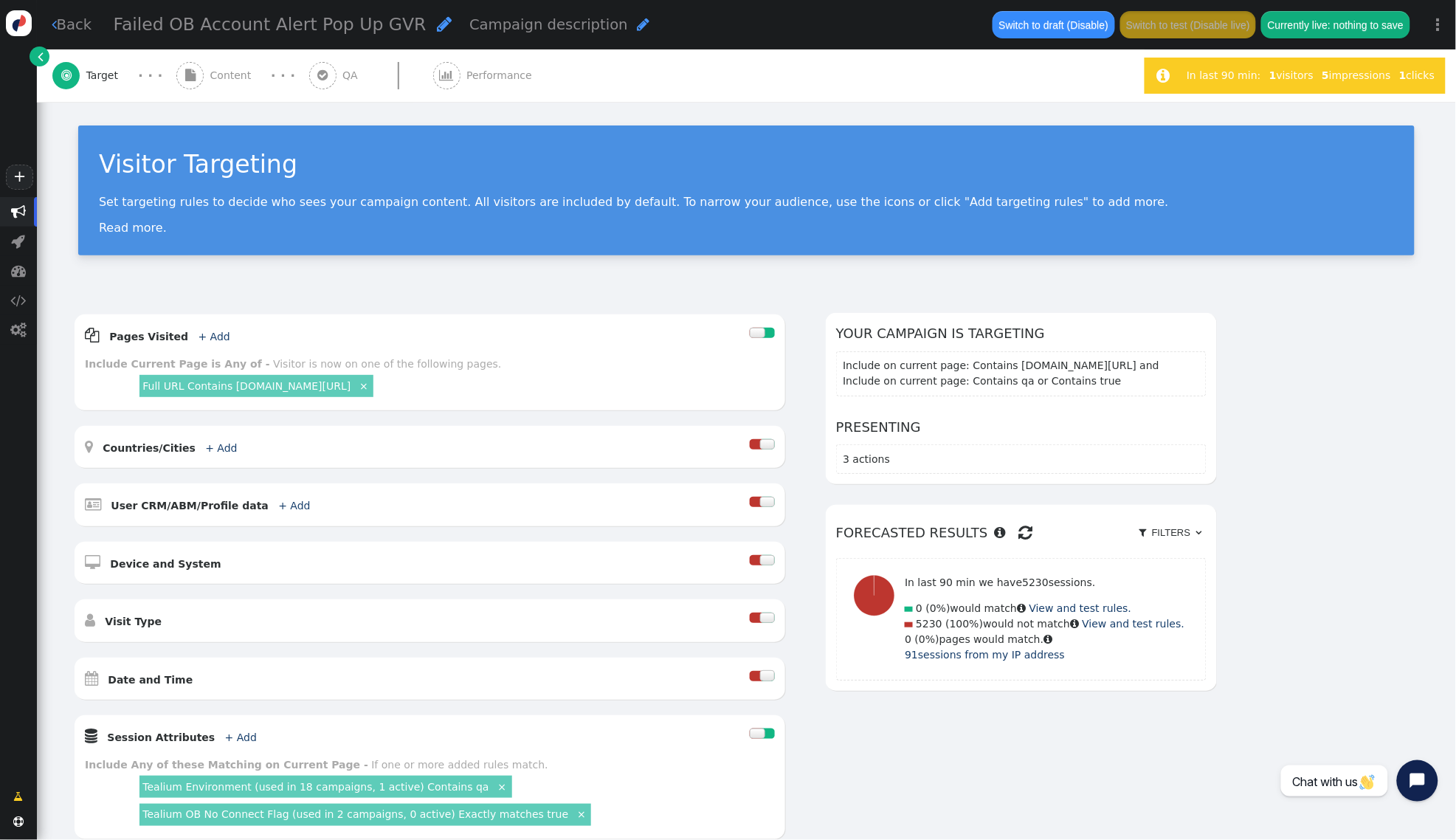
click at [20, 209] on span "" at bounding box center [19, 212] width 15 height 15
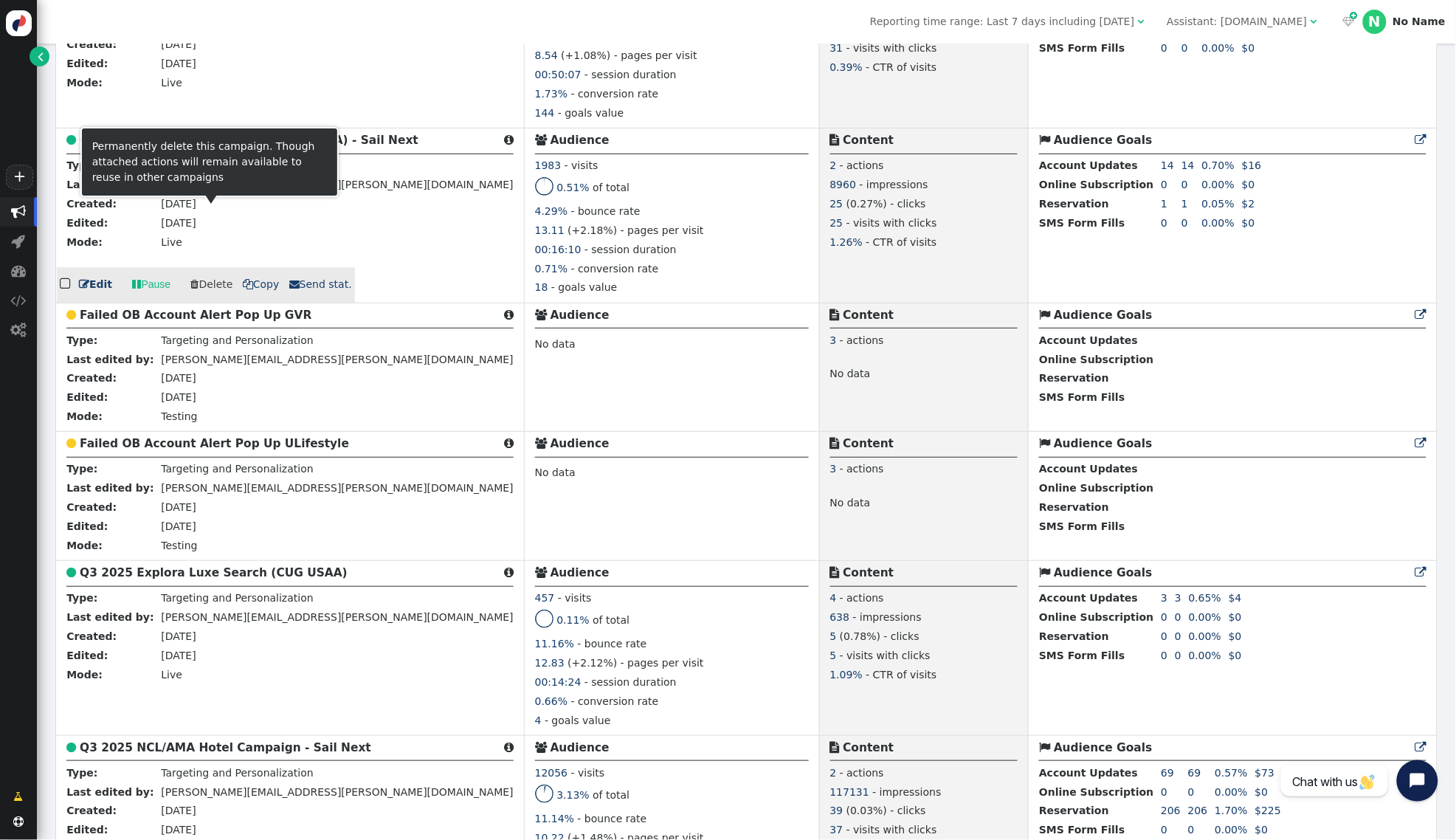
scroll to position [1398, 0]
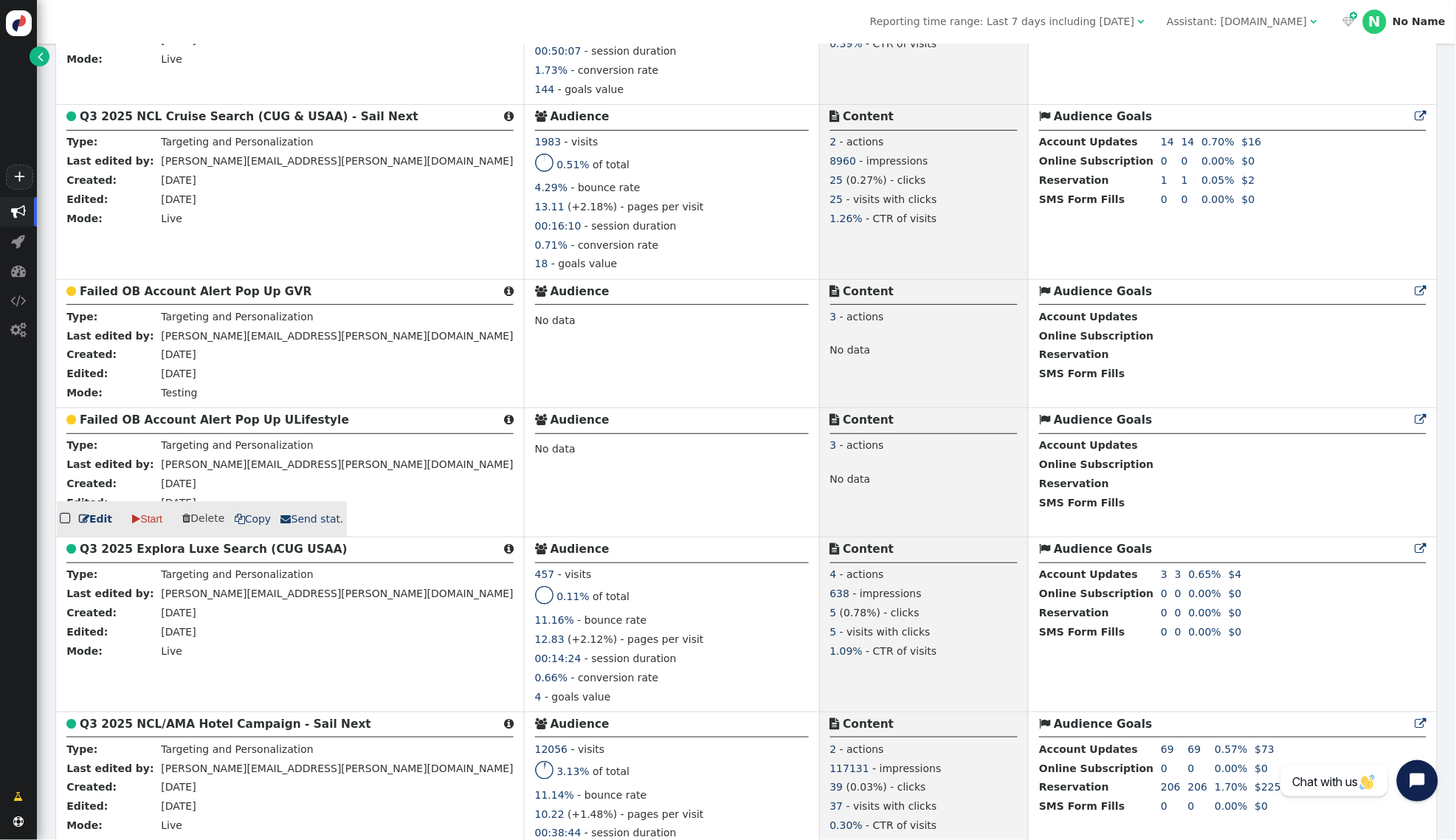
click at [179, 420] on b "Failed OB Account Alert Pop Up ULifestyle" at bounding box center [213, 420] width 269 height 13
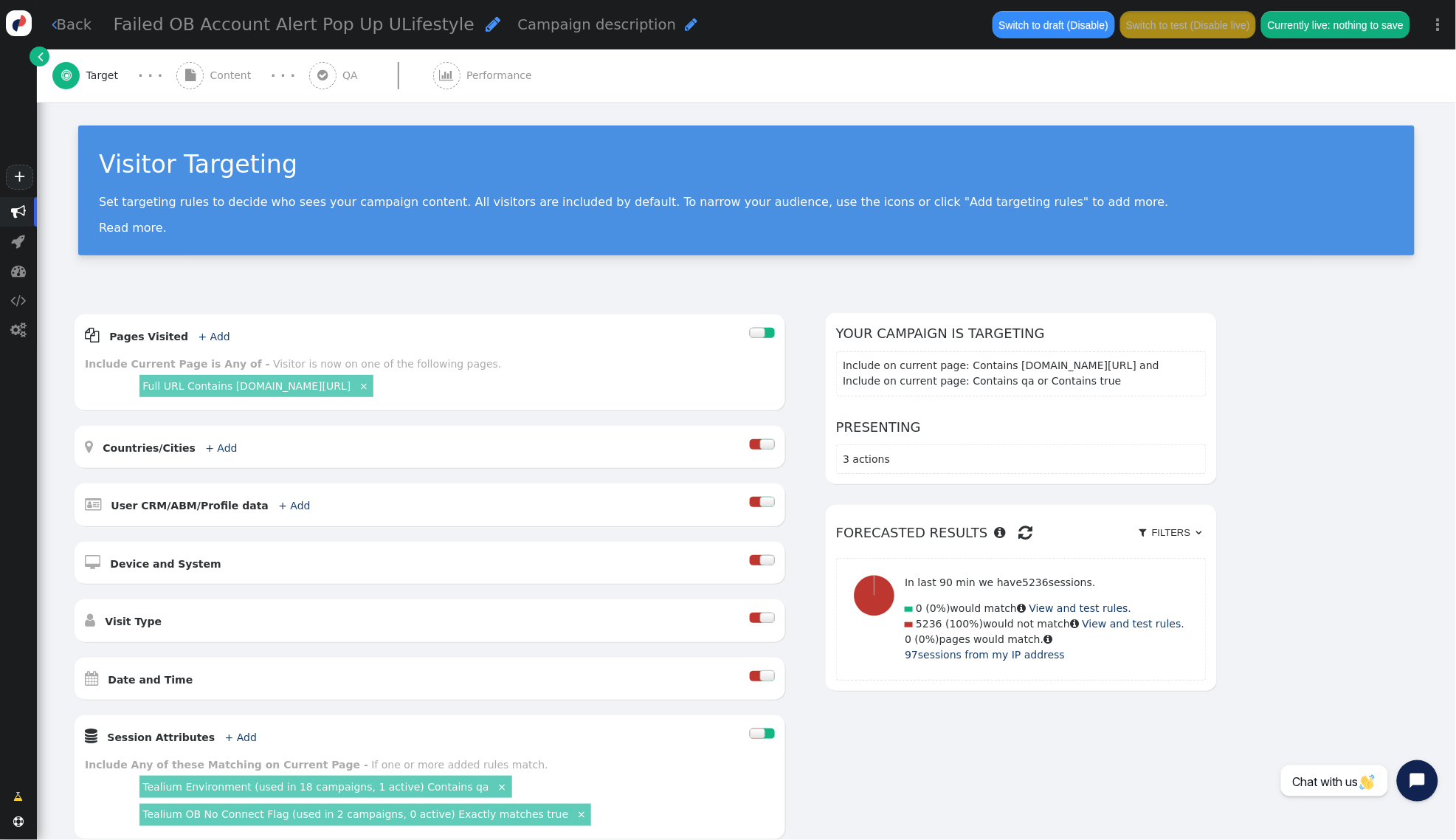
scroll to position [2, 0]
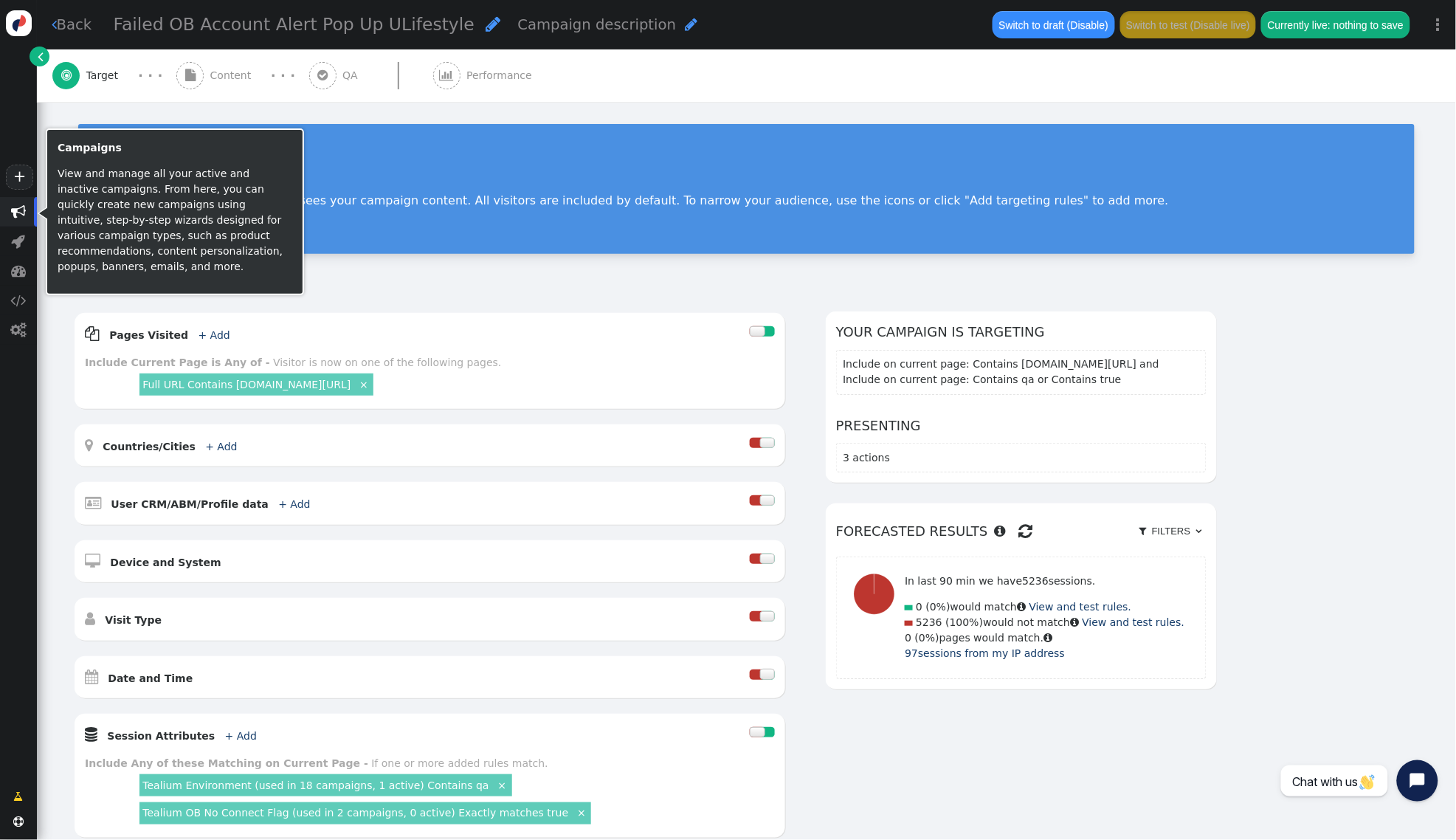
click at [17, 209] on span "" at bounding box center [19, 212] width 15 height 15
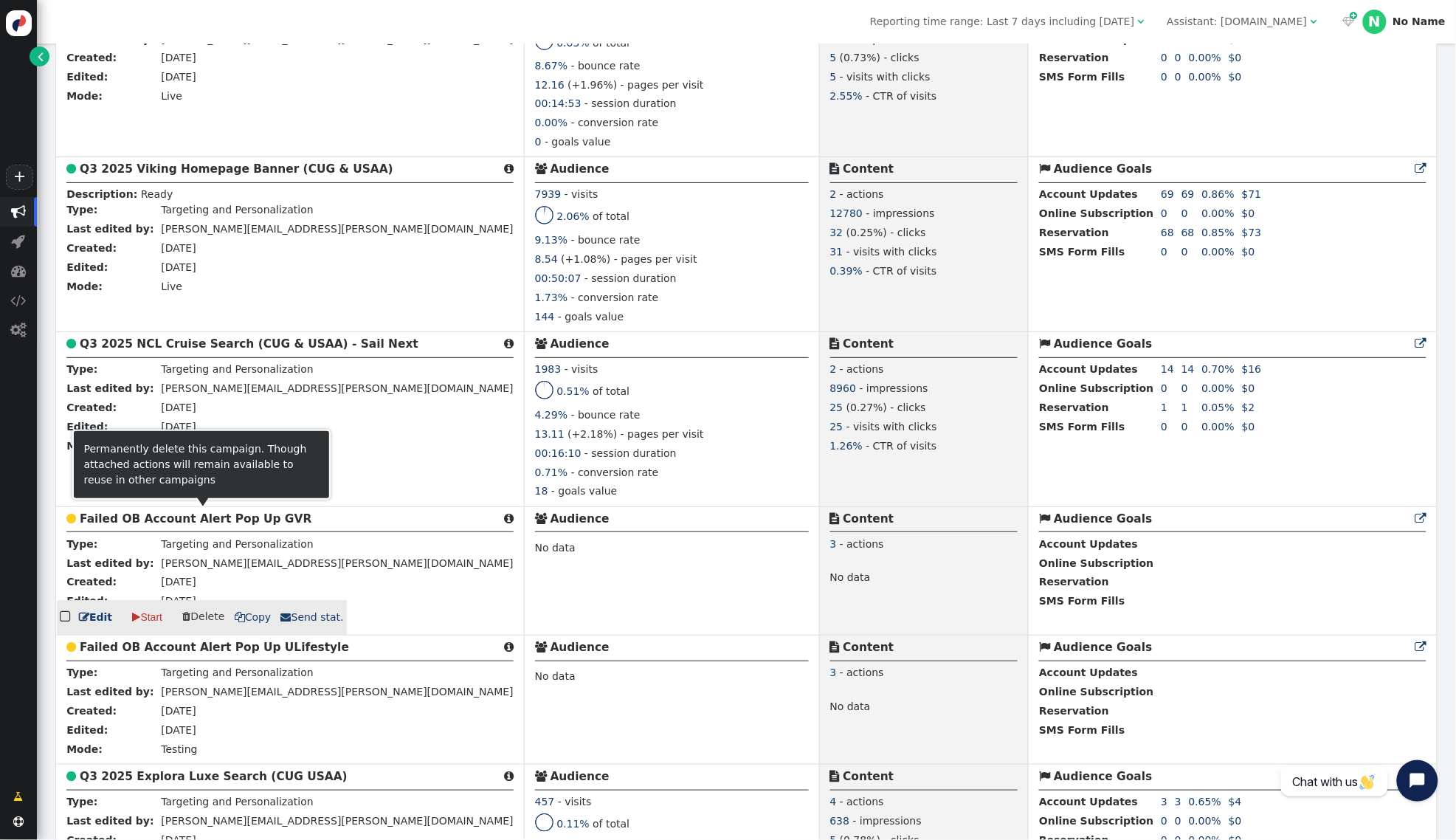
scroll to position [1175, 0]
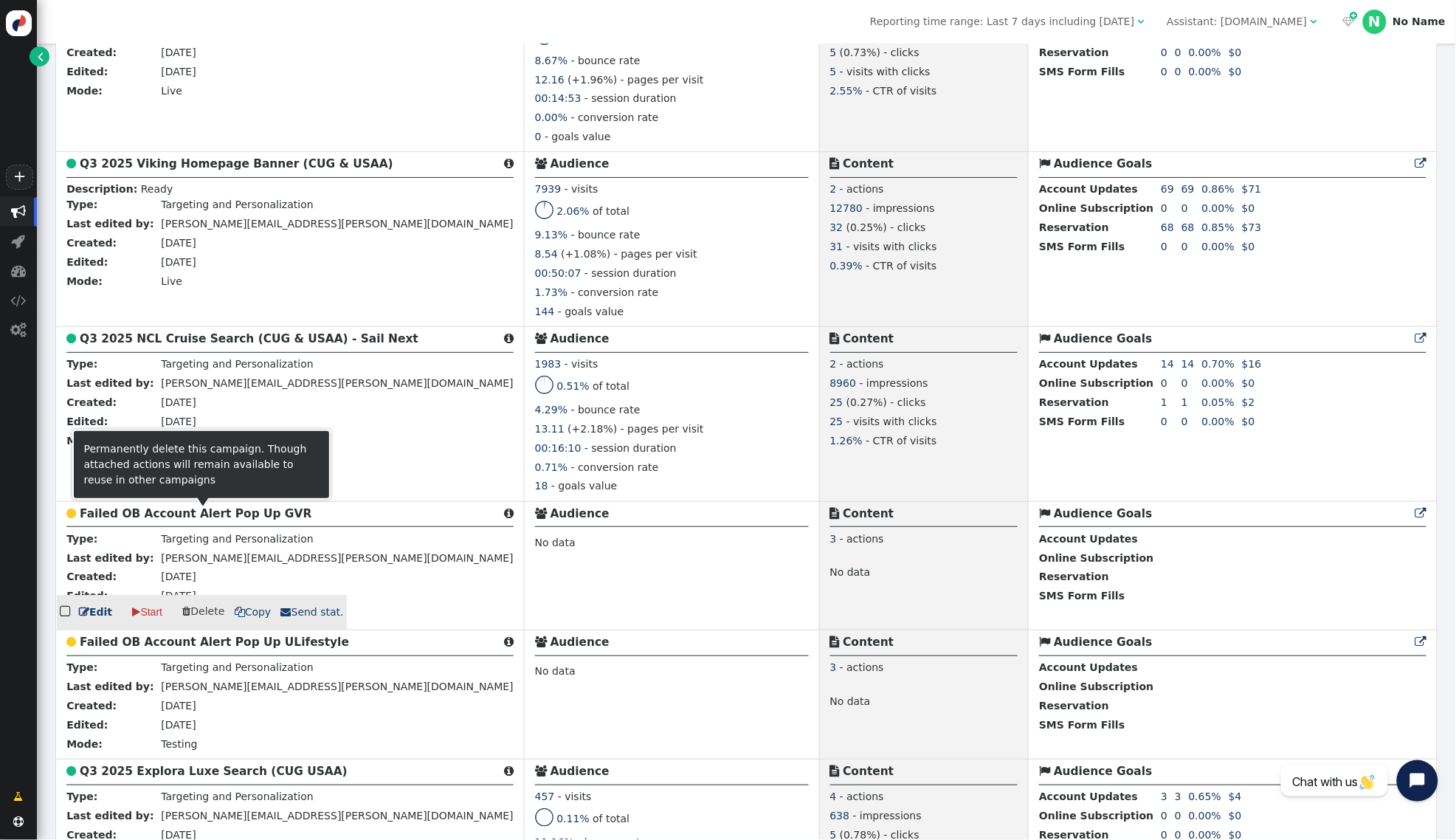
click at [195, 518] on b "Failed OB Account Alert Pop Up GVR" at bounding box center [195, 514] width 231 height 13
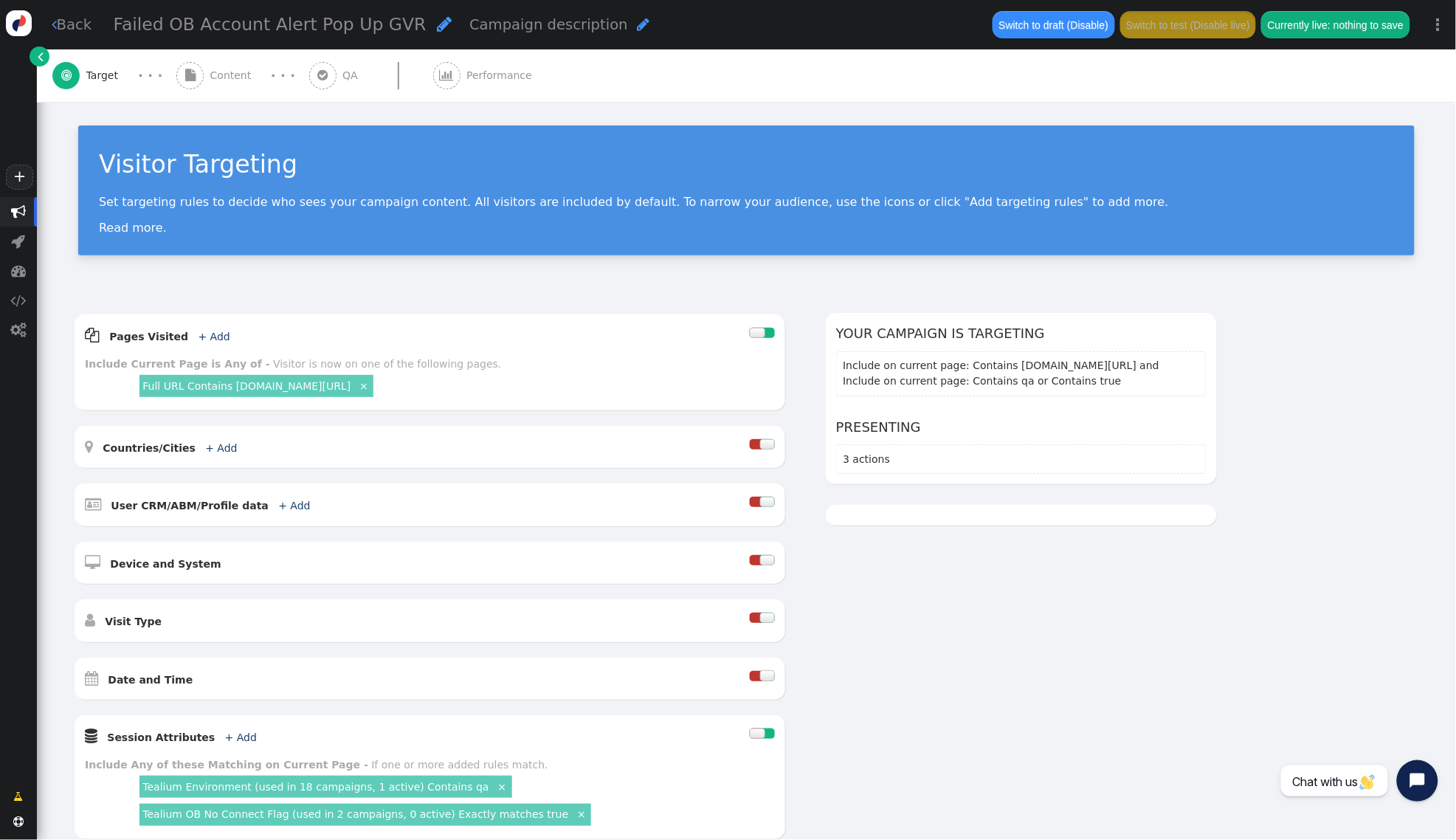
scroll to position [261, 0]
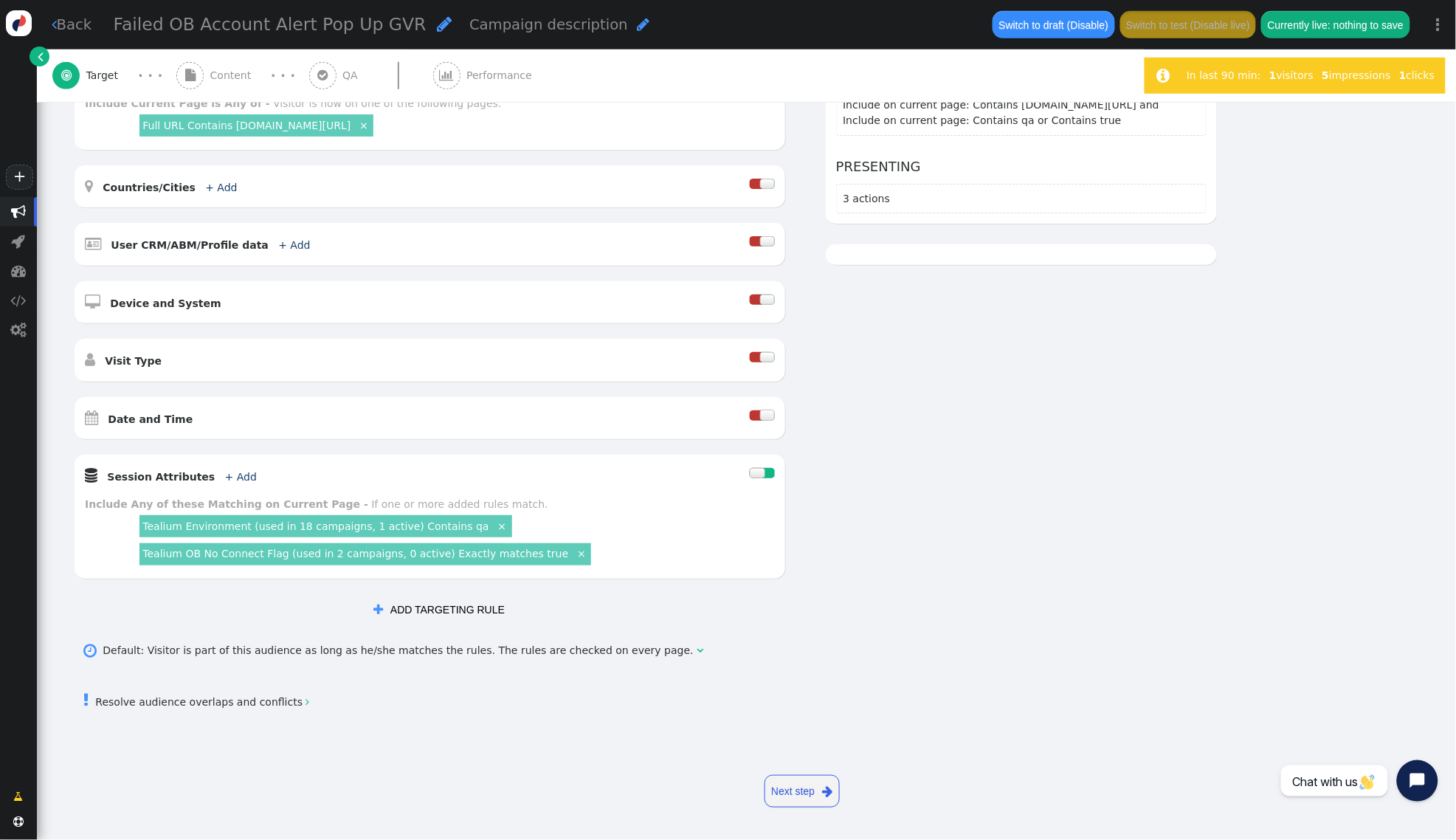
click at [495, 525] on link "×" at bounding box center [502, 526] width 13 height 13
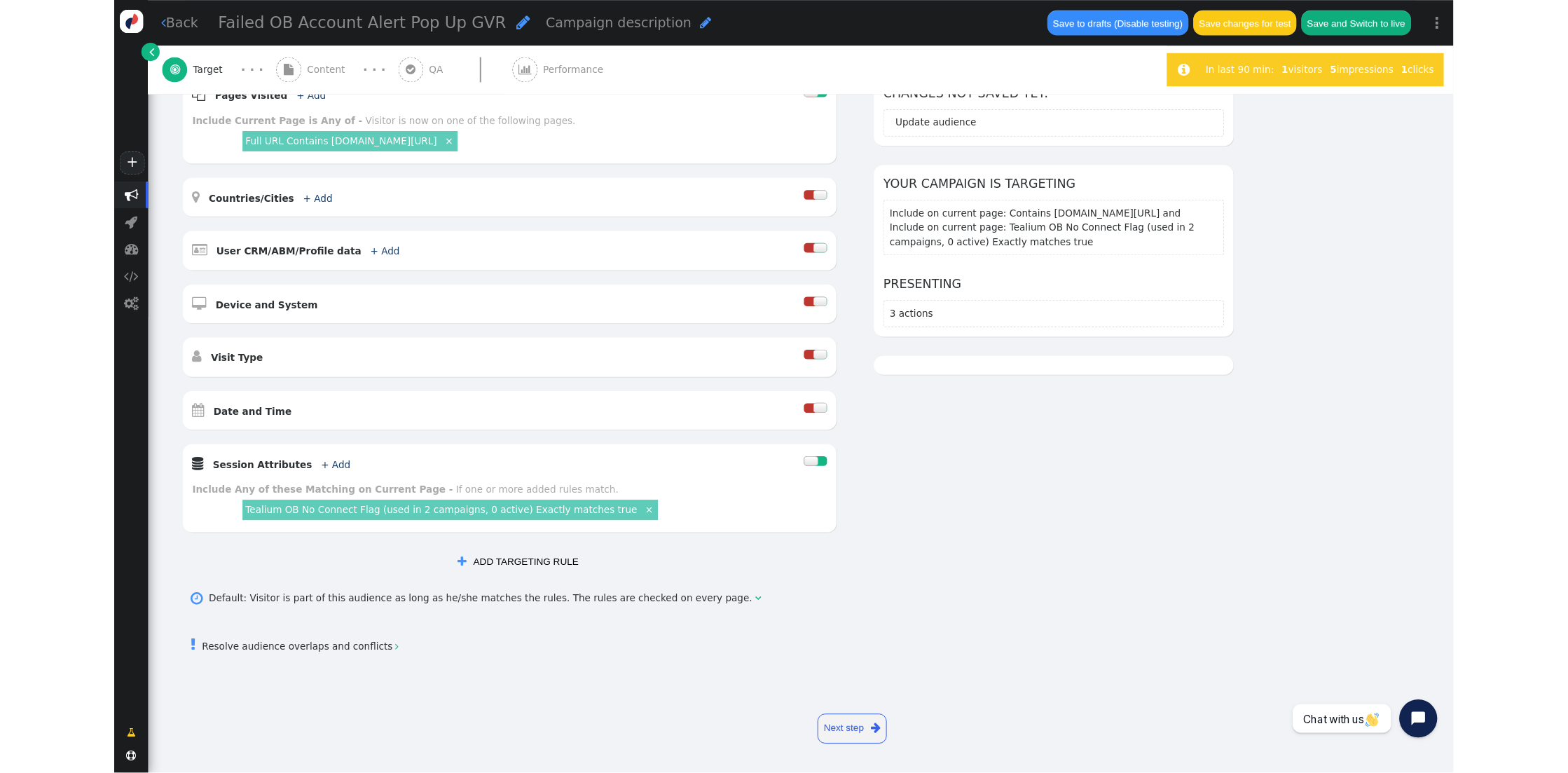
scroll to position [220, 0]
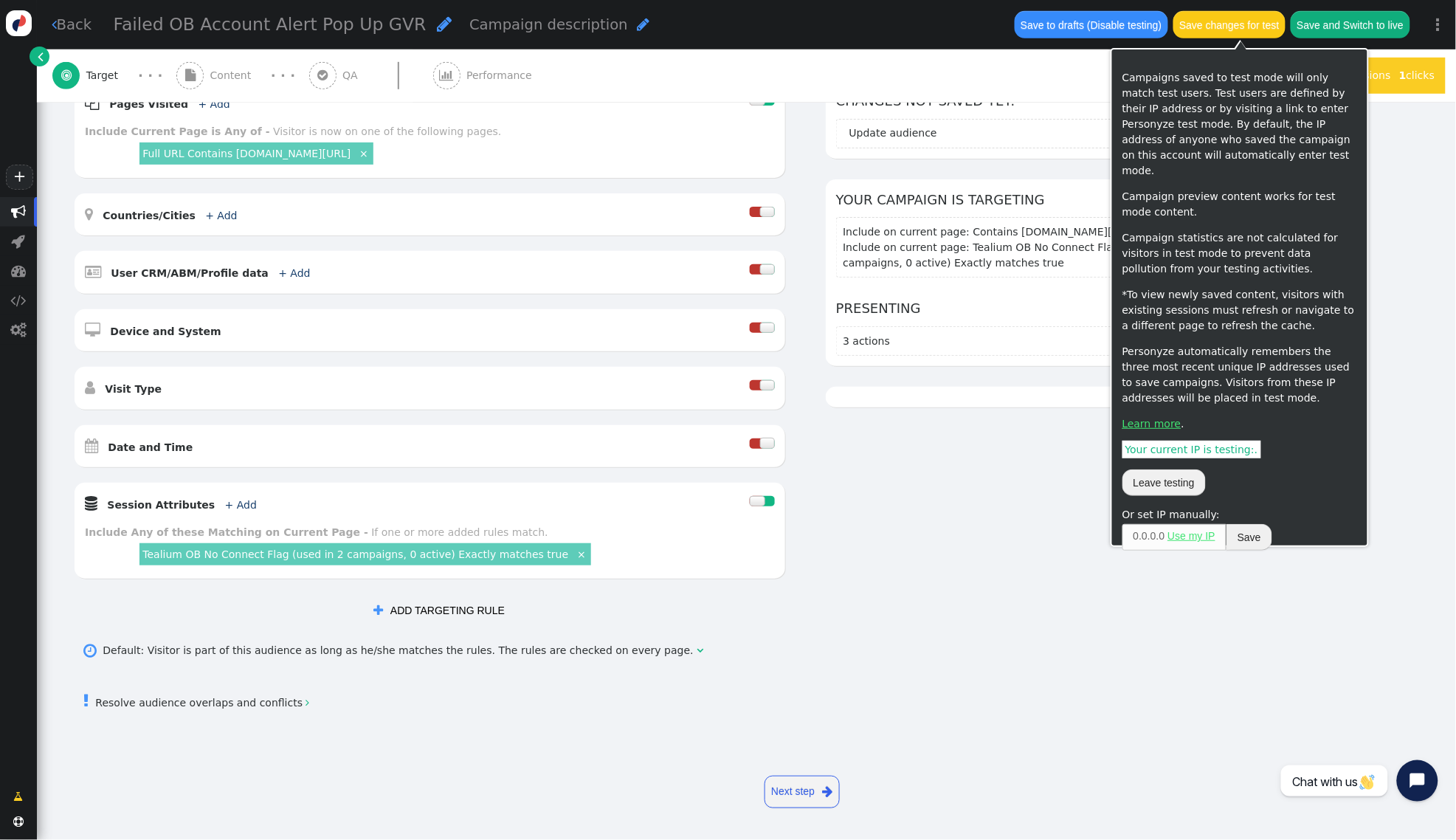
click at [1262, 16] on button "Save changes for test" at bounding box center [1229, 25] width 112 height 26
